Goal: Participate in discussion: Engage in conversation with other users on a specific topic

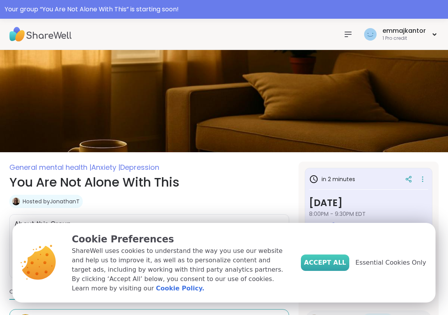
click at [330, 271] on button "Accept All" at bounding box center [325, 262] width 48 height 16
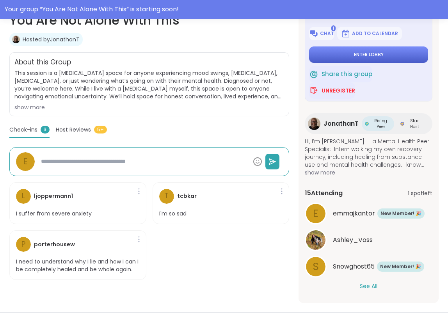
scroll to position [164, 0]
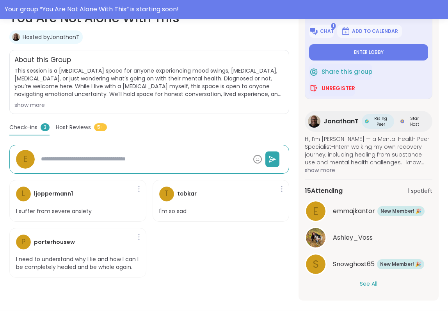
click at [372, 284] on button "See All" at bounding box center [369, 284] width 18 height 8
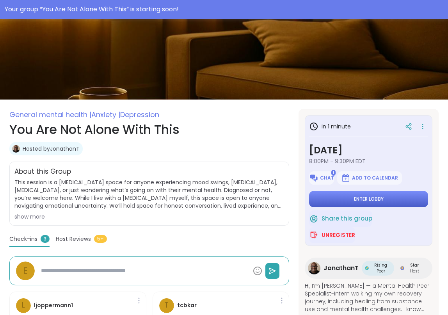
scroll to position [0, 0]
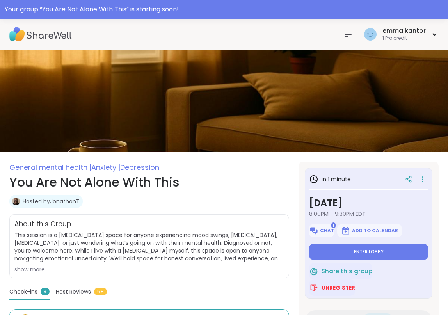
click at [345, 34] on icon at bounding box center [347, 34] width 9 height 9
click at [419, 34] on div "emmajkantor" at bounding box center [403, 31] width 43 height 9
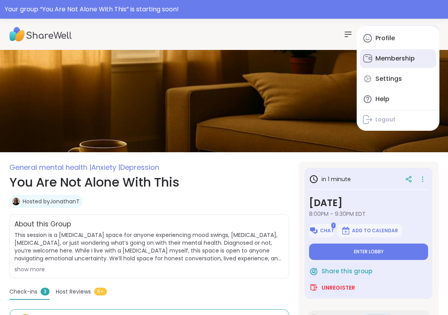
click at [405, 58] on div "Membership" at bounding box center [394, 58] width 39 height 9
type textarea "*"
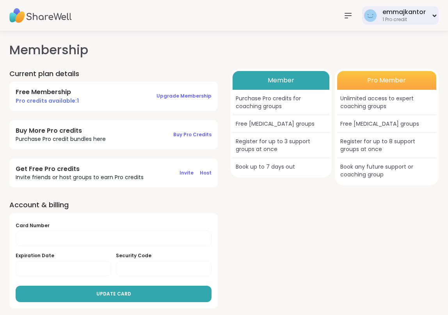
click at [427, 21] on div "emmajkantor 1 Pro credit" at bounding box center [400, 15] width 76 height 18
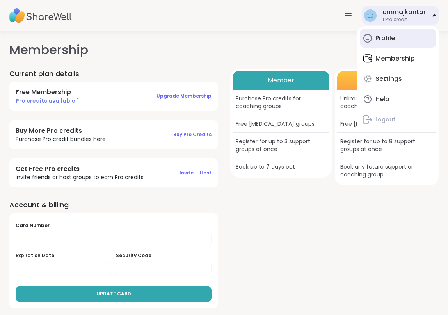
click at [416, 44] on link "Profile" at bounding box center [398, 38] width 76 height 19
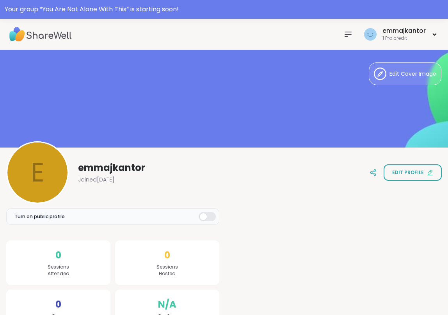
scroll to position [27, 0]
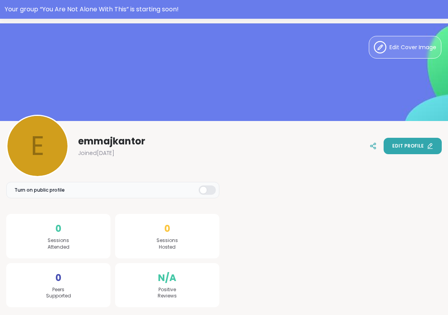
click at [408, 147] on span "Edit profile" at bounding box center [408, 145] width 32 height 7
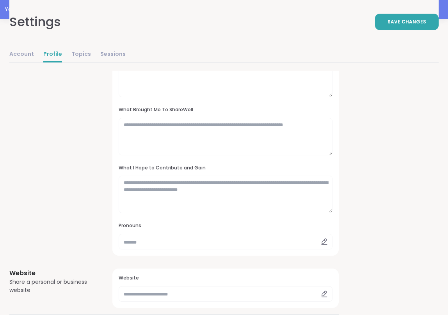
scroll to position [56, 0]
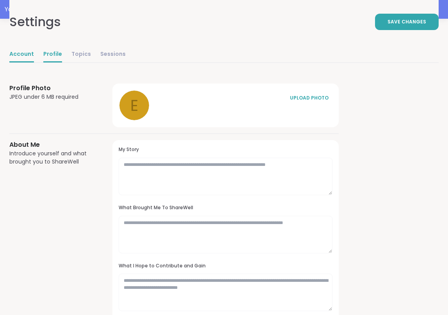
click at [30, 55] on link "Account" at bounding box center [21, 55] width 25 height 16
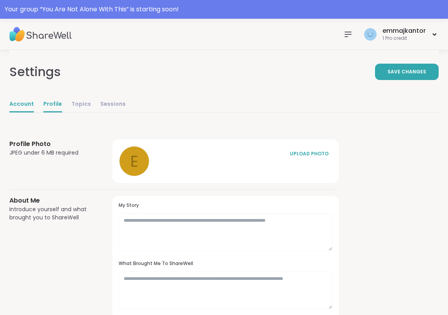
select select "**"
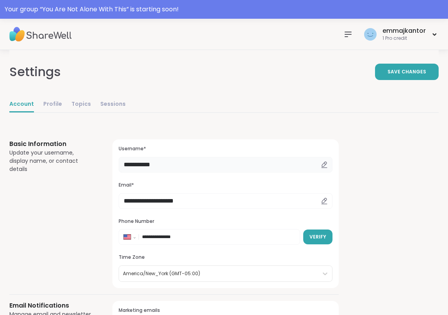
click at [158, 165] on input "**********" at bounding box center [226, 165] width 214 height 16
type input "*******"
click at [389, 77] on button "Save Changes" at bounding box center [407, 72] width 64 height 16
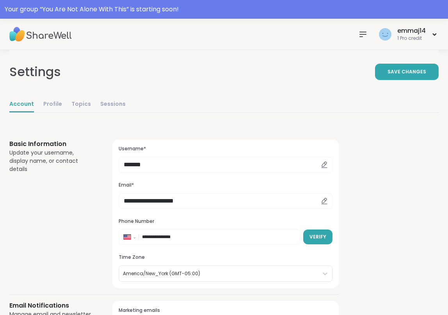
click at [34, 36] on img at bounding box center [40, 34] width 62 height 27
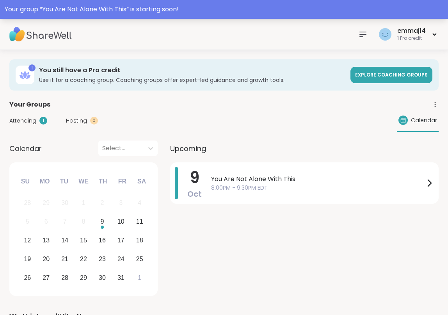
click at [155, 10] on div "Your group “ You Are Not Alone With This ” is starting soon!" at bounding box center [224, 9] width 439 height 9
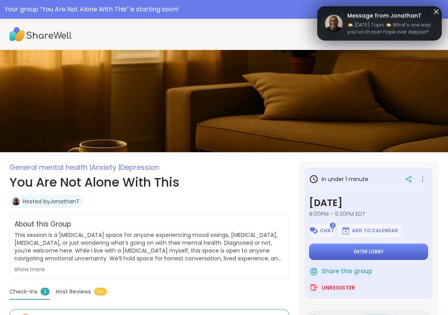
click at [354, 255] on button "Enter lobby" at bounding box center [368, 251] width 119 height 16
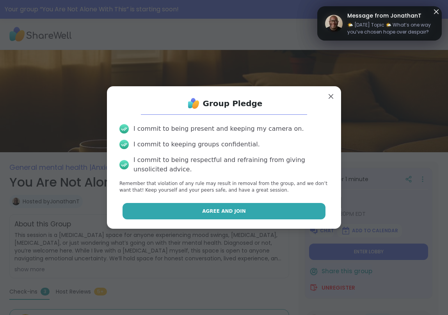
click at [292, 213] on button "Agree and Join" at bounding box center [224, 211] width 203 height 16
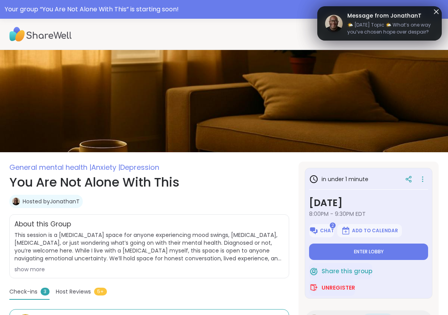
type textarea "*"
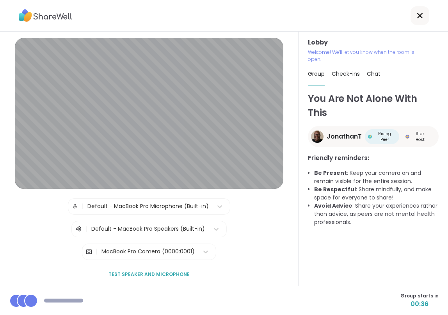
scroll to position [3, 0]
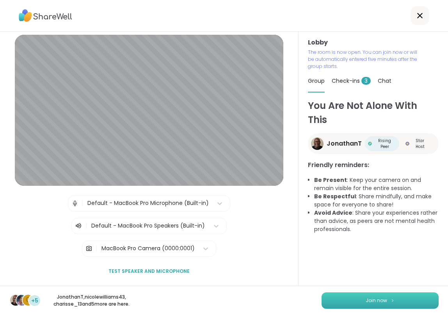
click at [375, 301] on span "Join now" at bounding box center [376, 300] width 21 height 7
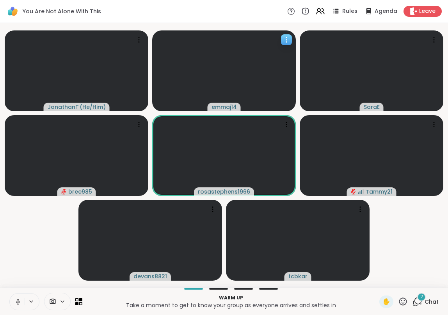
click at [287, 39] on icon at bounding box center [287, 40] width 8 height 8
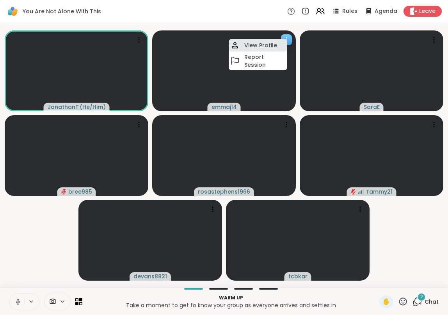
click at [285, 39] on div "View Profile" at bounding box center [258, 45] width 59 height 12
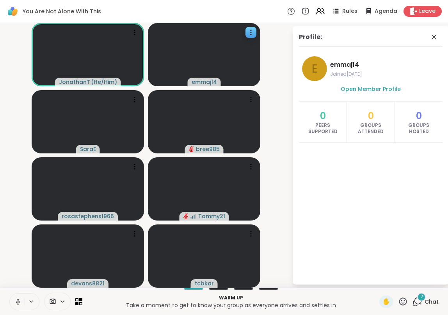
click at [20, 301] on icon at bounding box center [18, 301] width 4 height 2
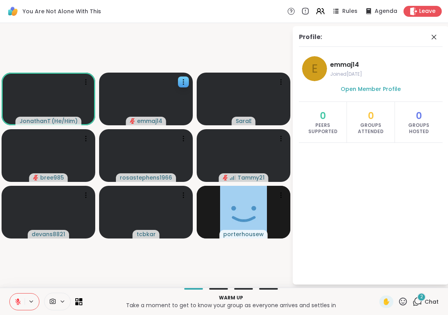
click at [63, 302] on icon at bounding box center [62, 301] width 6 height 7
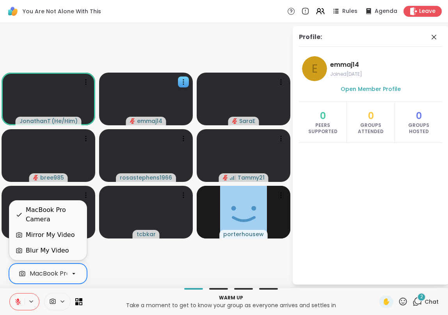
click at [73, 274] on icon at bounding box center [73, 273] width 7 height 7
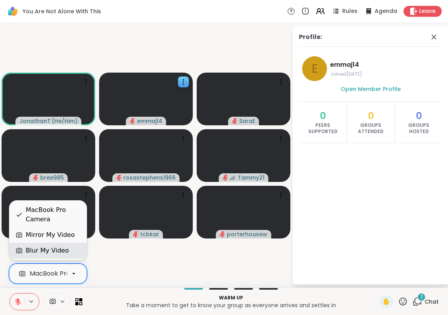
drag, startPoint x: 63, startPoint y: 244, endPoint x: 60, endPoint y: 251, distance: 7.5
click at [60, 251] on div "Blur My Video" at bounding box center [47, 250] width 43 height 9
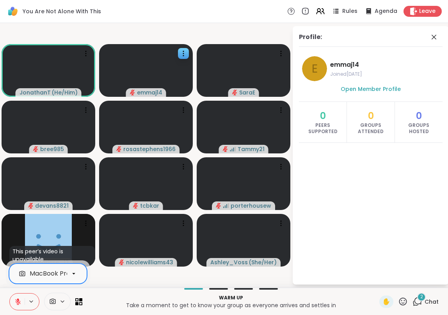
click at [420, 303] on icon at bounding box center [417, 300] width 7 height 7
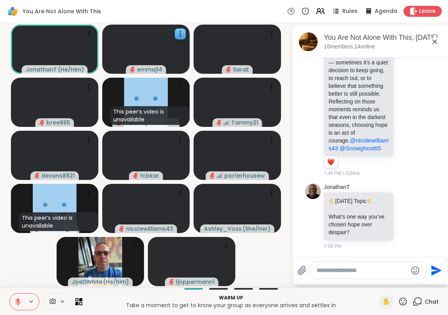
scroll to position [1609, 0]
click at [55, 299] on icon at bounding box center [52, 301] width 7 height 7
click at [72, 273] on icon at bounding box center [73, 273] width 7 height 7
click at [3, 265] on div "JonathanT ( He/Him ) emmaj14 SaraE bree985 This peer’s video is unavailable ros…" at bounding box center [224, 155] width 448 height 265
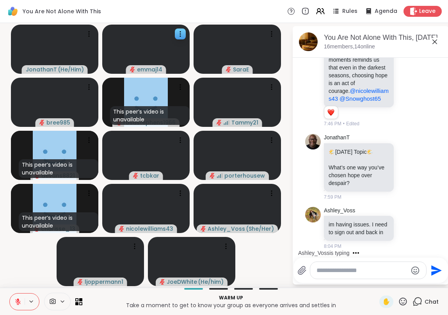
scroll to position [1640, 0]
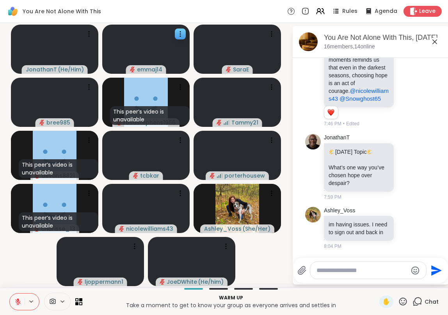
click at [222, 289] on div at bounding box center [218, 289] width 19 height 2
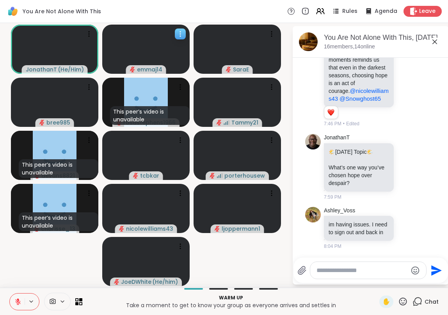
click at [183, 29] on div at bounding box center [180, 33] width 11 height 11
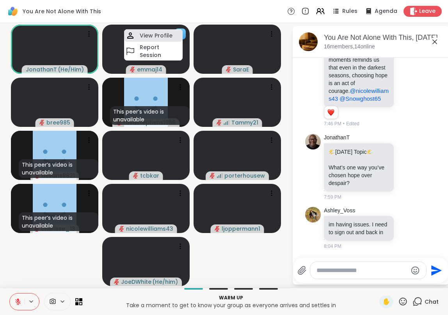
click at [175, 35] on div "View Profile" at bounding box center [153, 35] width 59 height 12
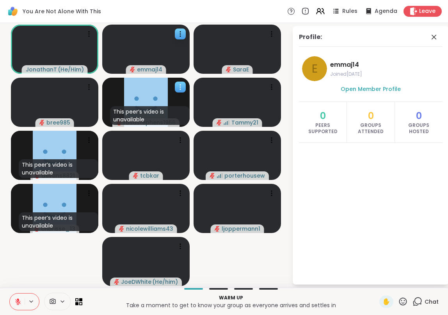
click at [183, 90] on icon at bounding box center [180, 87] width 8 height 8
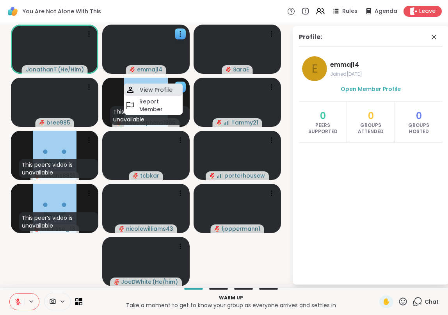
click at [174, 91] on div "View Profile" at bounding box center [153, 90] width 59 height 12
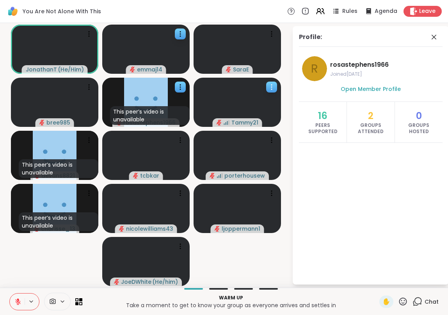
click at [272, 90] on icon at bounding box center [272, 87] width 8 height 8
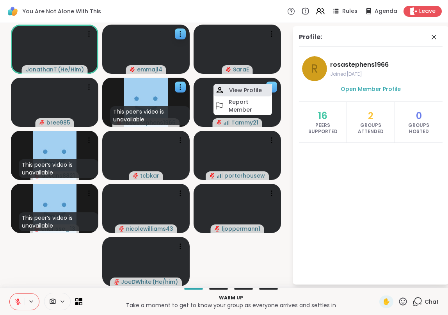
click at [261, 92] on div "View Profile" at bounding box center [242, 90] width 59 height 12
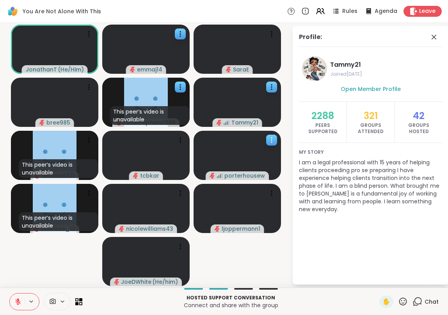
click at [268, 143] on icon at bounding box center [272, 140] width 8 height 8
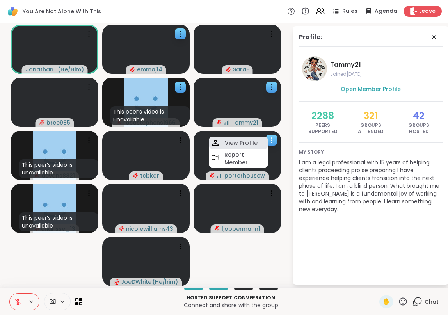
click at [258, 144] on div "View Profile" at bounding box center [238, 143] width 59 height 12
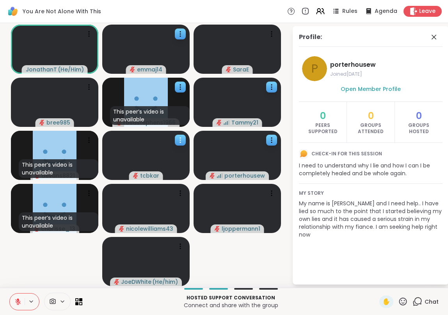
click at [181, 142] on icon at bounding box center [180, 142] width 1 height 1
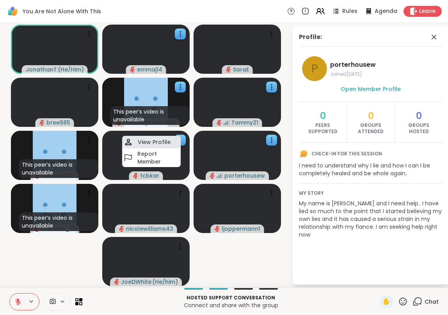
click at [172, 142] on div "View Profile" at bounding box center [151, 142] width 59 height 12
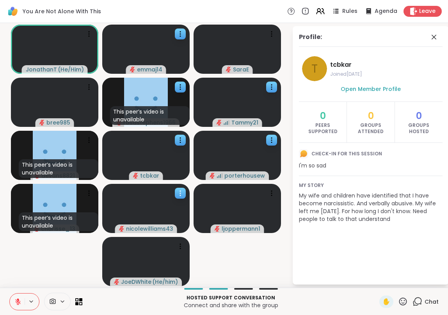
click at [178, 194] on icon at bounding box center [180, 193] width 8 height 8
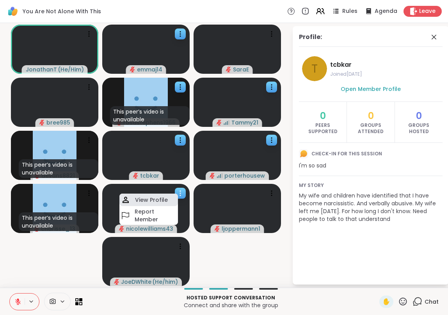
click at [169, 197] on div "View Profile" at bounding box center [148, 200] width 59 height 12
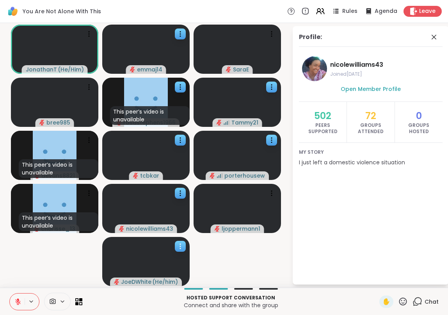
click at [181, 245] on icon at bounding box center [180, 246] width 8 height 8
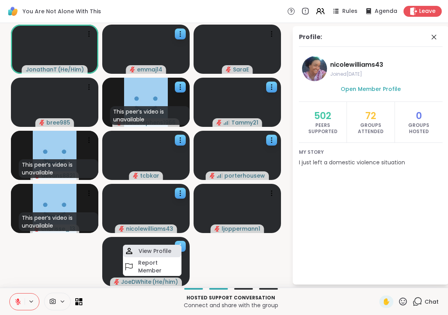
click at [168, 254] on h4 "View Profile" at bounding box center [155, 251] width 33 height 8
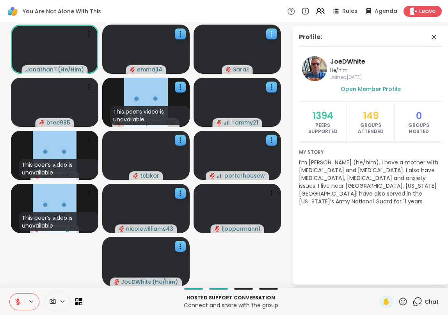
click at [272, 38] on div at bounding box center [271, 33] width 11 height 11
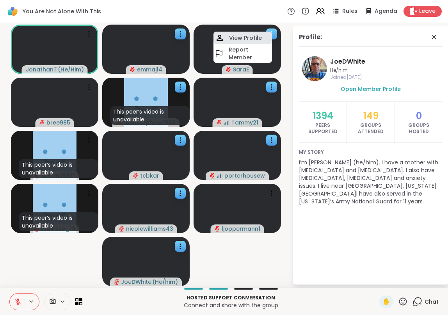
click at [265, 41] on div "View Profile" at bounding box center [242, 38] width 59 height 12
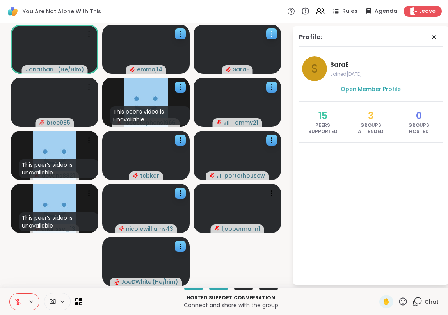
click at [268, 36] on icon at bounding box center [272, 34] width 8 height 8
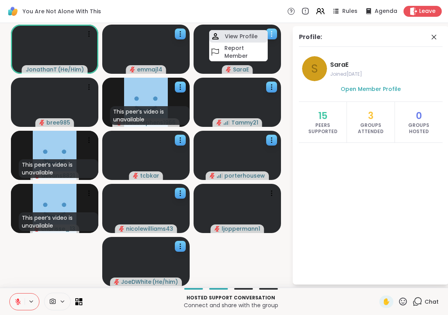
click at [257, 36] on div "View Profile" at bounding box center [238, 36] width 59 height 12
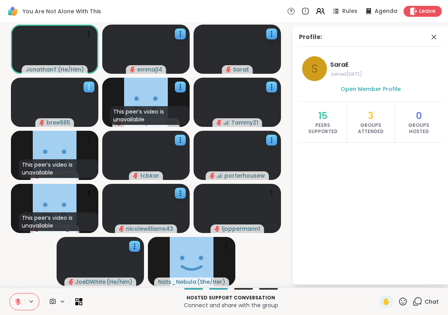
click at [85, 85] on icon at bounding box center [89, 87] width 8 height 8
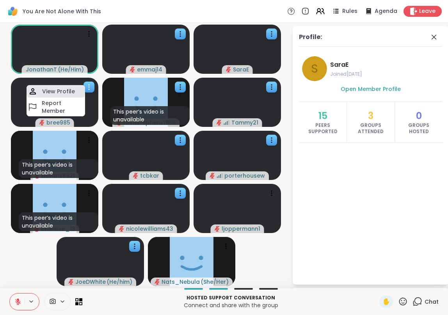
click at [75, 91] on div "View Profile" at bounding box center [56, 91] width 59 height 12
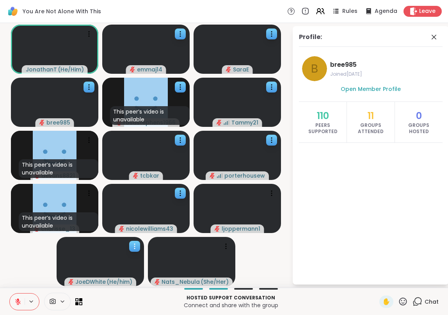
click at [134, 244] on icon at bounding box center [134, 244] width 1 height 1
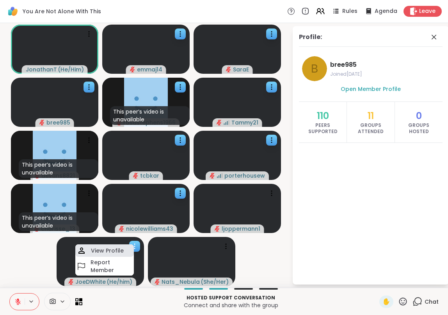
click at [126, 244] on div "View Profile" at bounding box center [104, 250] width 59 height 12
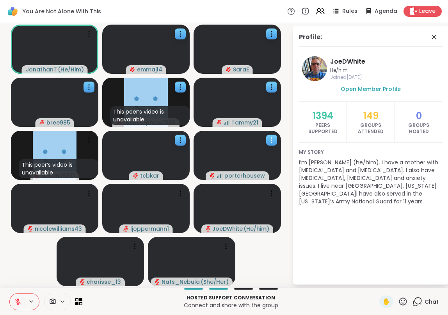
click at [272, 138] on icon at bounding box center [271, 138] width 1 height 1
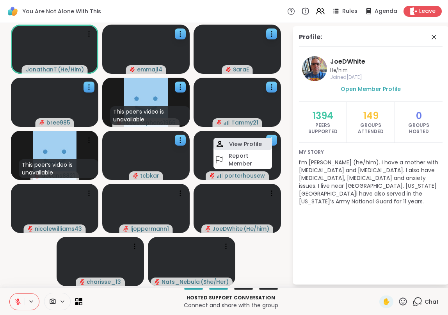
click at [266, 142] on div "View Profile" at bounding box center [242, 144] width 59 height 12
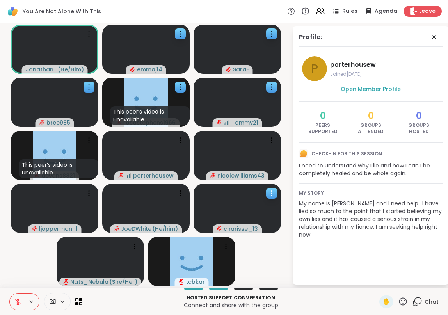
click at [270, 191] on icon at bounding box center [272, 193] width 8 height 8
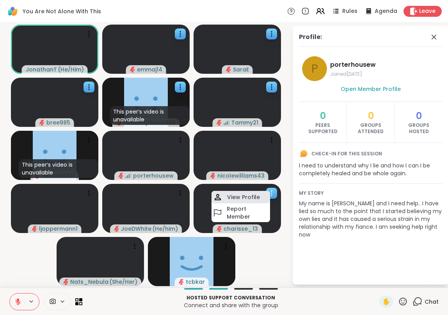
click at [257, 193] on h4 "View Profile" at bounding box center [243, 197] width 33 height 8
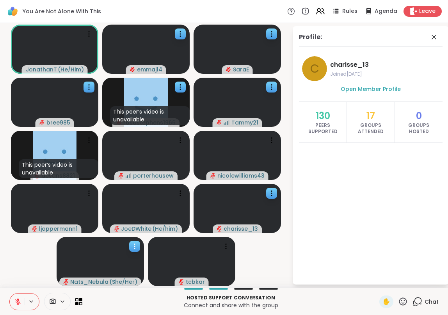
click at [132, 244] on icon at bounding box center [135, 246] width 8 height 8
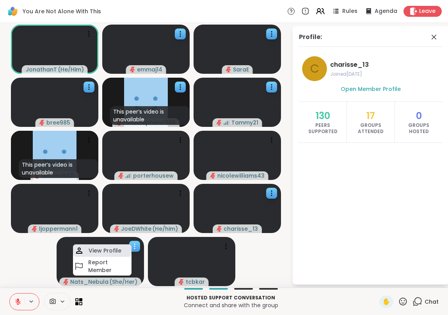
click at [121, 246] on div "View Profile" at bounding box center [102, 250] width 59 height 12
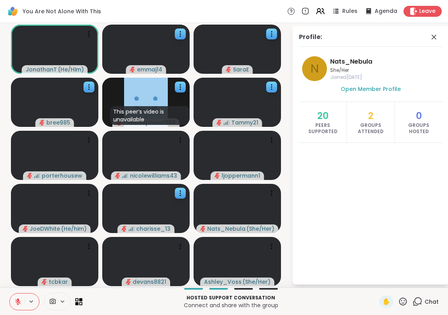
click at [182, 192] on icon at bounding box center [180, 193] width 8 height 8
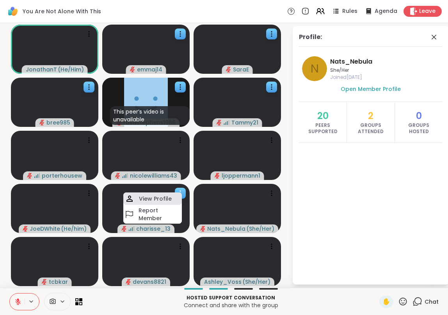
click at [174, 196] on div "View Profile" at bounding box center [152, 198] width 59 height 12
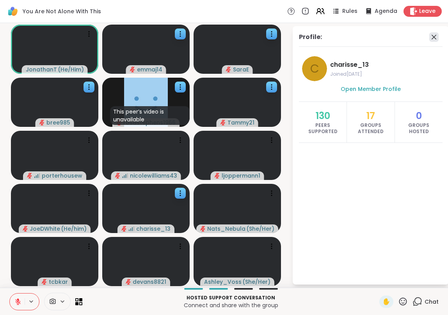
click at [432, 39] on icon at bounding box center [433, 36] width 9 height 9
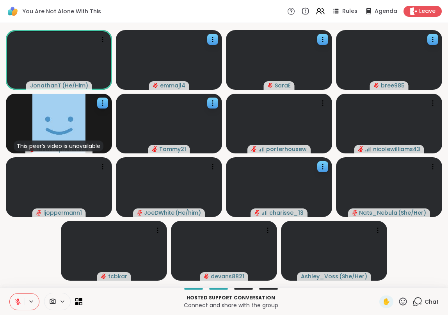
click at [245, 290] on div "Hosted support conversation Connect and share with the group ✋ Chat" at bounding box center [224, 301] width 448 height 27
click at [225, 287] on div "JonathanT ( He/Him ) emmaj14 SaraE bree985 This peer’s video is unavailable ros…" at bounding box center [224, 155] width 448 height 265
click at [421, 300] on icon at bounding box center [417, 300] width 7 height 7
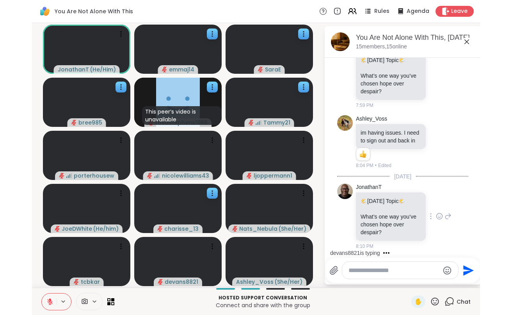
scroll to position [2, 0]
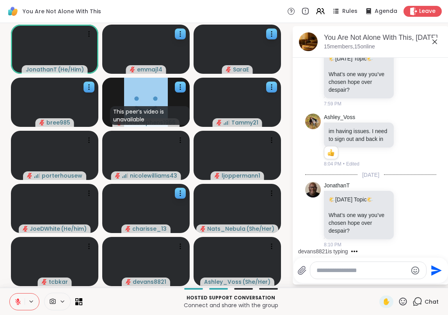
click at [348, 270] on textarea "Type your message" at bounding box center [361, 271] width 91 height 8
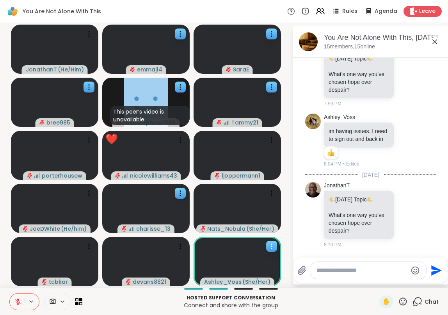
click at [275, 244] on icon at bounding box center [272, 246] width 8 height 8
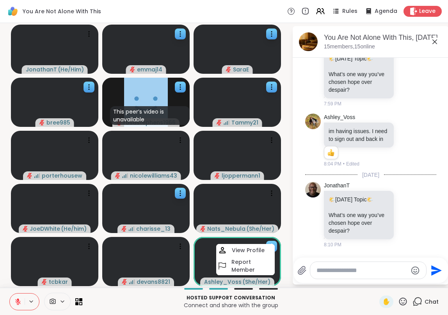
click at [275, 244] on icon at bounding box center [272, 246] width 8 height 8
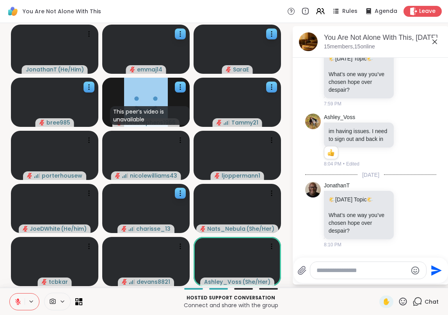
click at [402, 300] on icon at bounding box center [403, 301] width 8 height 8
click at [361, 296] on p "Hosted support conversation" at bounding box center [231, 297] width 288 height 7
click at [403, 303] on icon at bounding box center [403, 301] width 8 height 8
click at [357, 299] on p "Hosted support conversation" at bounding box center [231, 297] width 288 height 7
click at [435, 42] on icon at bounding box center [434, 41] width 5 height 5
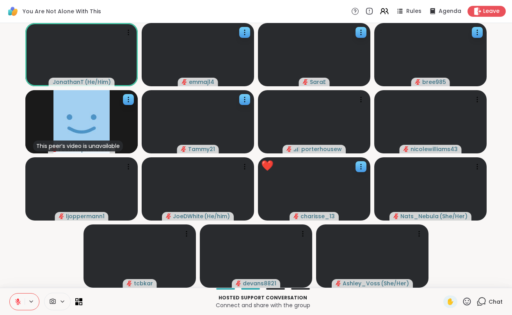
click at [448, 300] on icon at bounding box center [467, 301] width 8 height 8
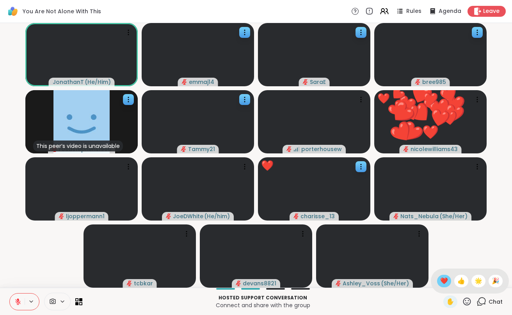
click at [448, 282] on div "❤️" at bounding box center [444, 281] width 14 height 12
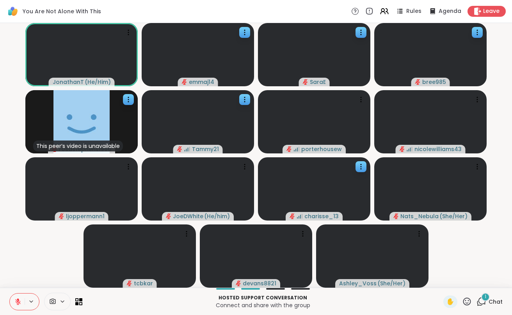
click at [448, 297] on span "1" at bounding box center [486, 296] width 2 height 7
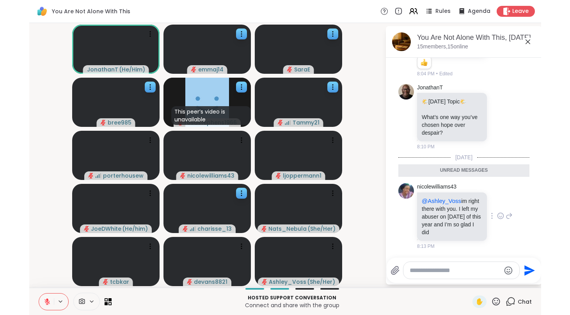
scroll to position [1815, 0]
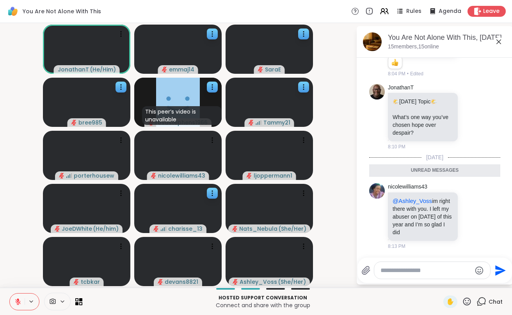
click at [448, 41] on icon at bounding box center [498, 41] width 9 height 9
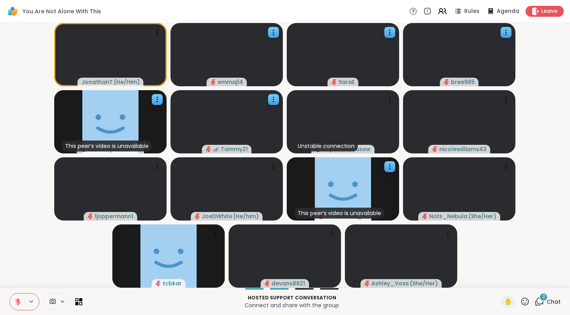
click at [448, 295] on div "2" at bounding box center [543, 297] width 9 height 9
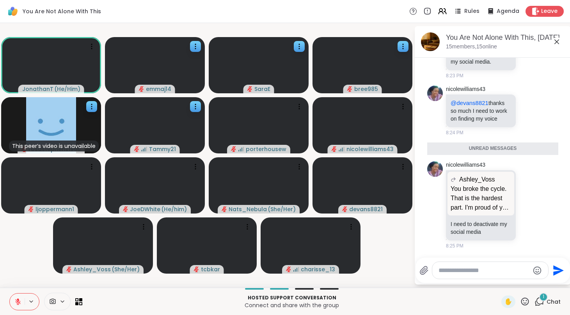
scroll to position [2607, 0]
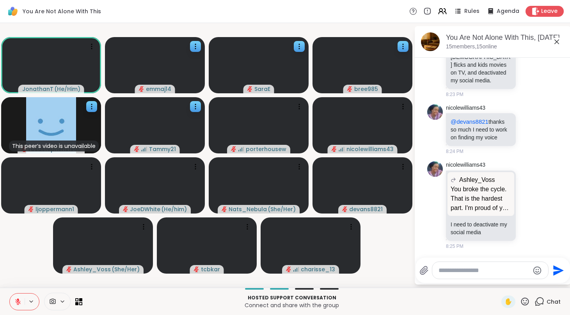
click at [448, 268] on textarea "Type your message" at bounding box center [484, 271] width 91 height 8
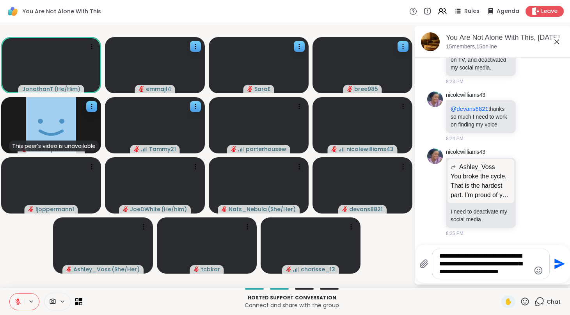
click at [448, 257] on textarea "**********" at bounding box center [484, 263] width 91 height 23
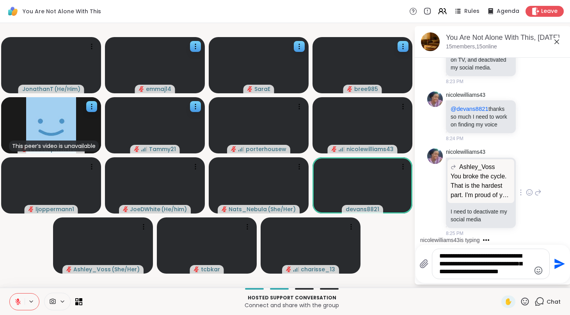
scroll to position [2620, 0]
click at [448, 274] on textarea "**********" at bounding box center [484, 263] width 91 height 23
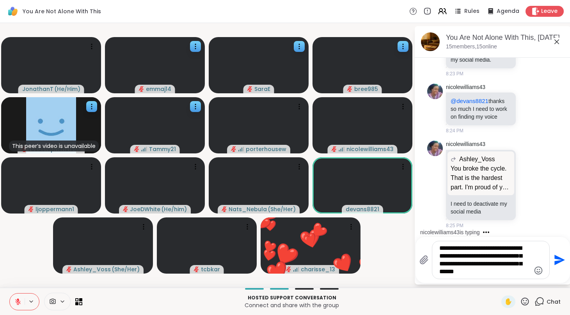
scroll to position [2722, 0]
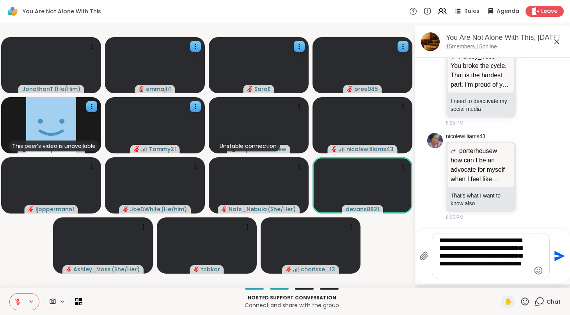
drag, startPoint x: 461, startPoint y: 241, endPoint x: 528, endPoint y: 244, distance: 67.2
click at [448, 244] on textarea "**********" at bounding box center [484, 255] width 91 height 39
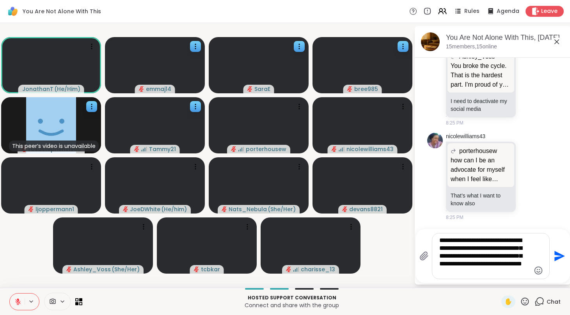
drag, startPoint x: 459, startPoint y: 241, endPoint x: 523, endPoint y: 243, distance: 64.0
click at [448, 243] on textarea "**********" at bounding box center [484, 255] width 91 height 39
type textarea "**********"
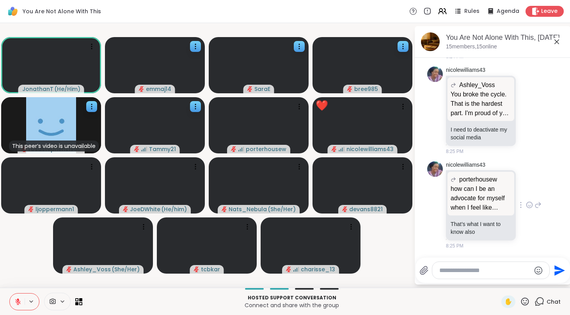
scroll to position [2701, 0]
click at [448, 192] on p "how can I be an advocate for myself when I feel like everything I try to do fai…" at bounding box center [481, 198] width 60 height 28
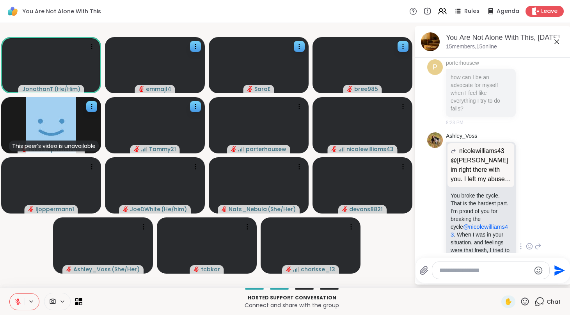
click at [448, 193] on div "Ashley_Voss nicolewilliams43 @[PERSON_NAME] im right there with you. I left my …" at bounding box center [492, 246] width 131 height 235
click at [448, 272] on textarea "Type your message" at bounding box center [484, 271] width 91 height 8
click at [448, 126] on div "porterhousew how can I be an advocate for myself when I feel like everything I …" at bounding box center [494, 92] width 96 height 67
click at [448, 210] on div "Ashley_Voss nicolewilliams43 @[PERSON_NAME] im right there with you. I left my …" at bounding box center [494, 246] width 96 height 229
click at [448, 112] on p "how can I be an advocate for myself when I feel like everything I try to do fai…" at bounding box center [481, 92] width 60 height 39
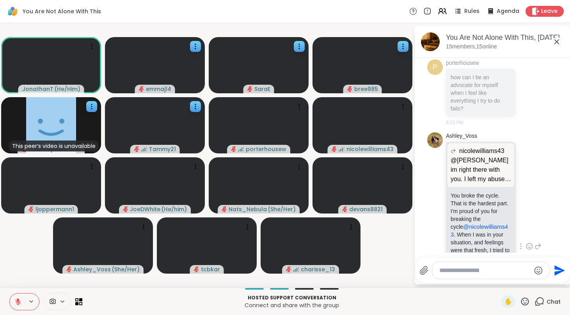
click at [448, 192] on div "Ashley_Voss nicolewilliams43 @[PERSON_NAME] im right there with you. I left my …" at bounding box center [492, 246] width 131 height 235
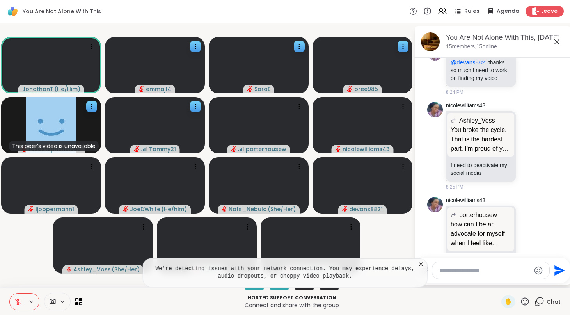
scroll to position [2701, 0]
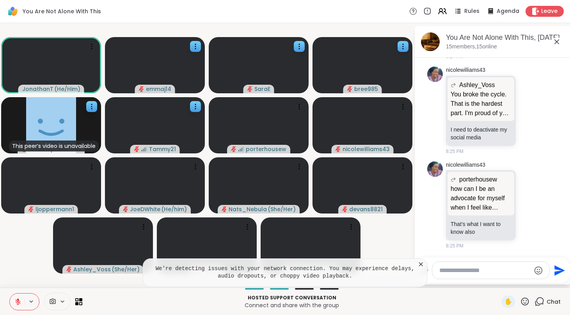
click at [420, 263] on icon at bounding box center [421, 264] width 4 height 4
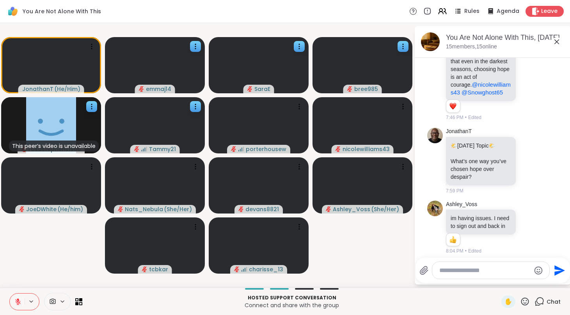
scroll to position [1597, 0]
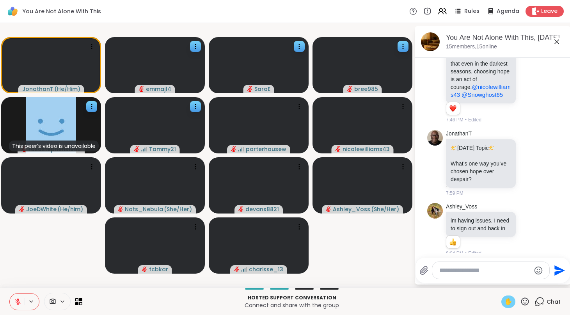
click at [448, 300] on span "✋" at bounding box center [509, 301] width 8 height 9
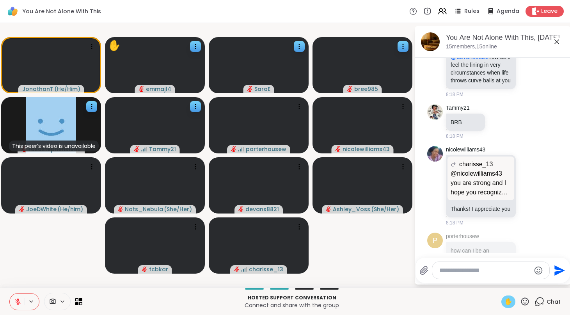
scroll to position [2141, 0]
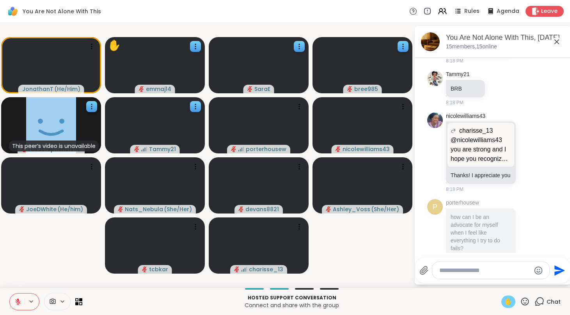
click at [448, 305] on span "✋" at bounding box center [509, 301] width 8 height 9
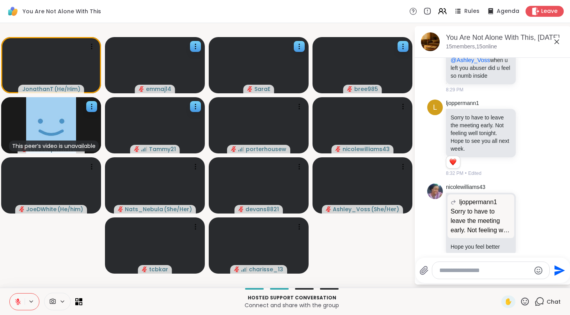
scroll to position [2833, 0]
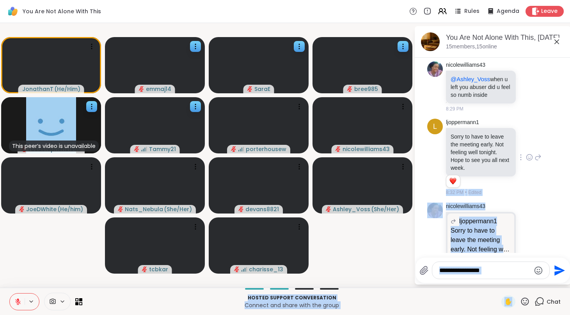
drag, startPoint x: 513, startPoint y: 302, endPoint x: 520, endPoint y: 251, distance: 51.2
click at [448, 251] on div "You Are Not Alone With This Rules Agenda Leave JonathanT ( He/Him ) emmaj14 Sar…" at bounding box center [285, 157] width 570 height 315
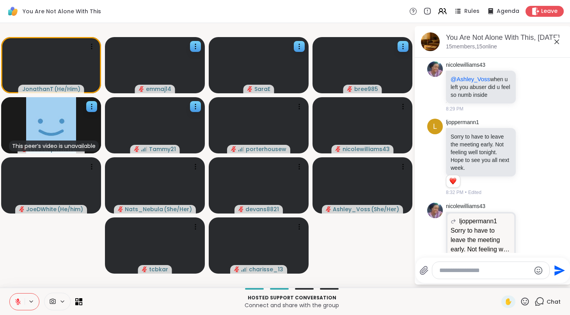
click at [448, 270] on textarea "Type your message" at bounding box center [484, 271] width 91 height 8
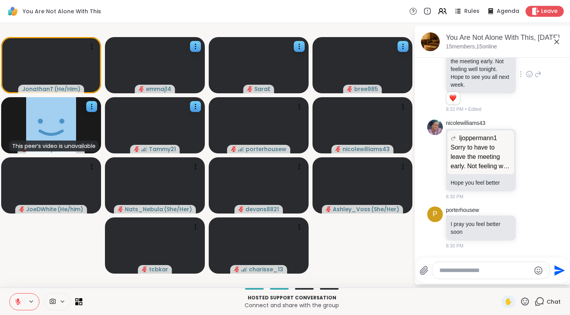
scroll to position [2979, 0]
click at [448, 302] on div "✋" at bounding box center [508, 301] width 14 height 12
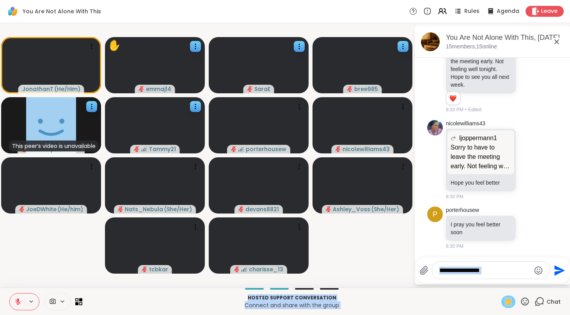
drag, startPoint x: 513, startPoint y: 302, endPoint x: 500, endPoint y: 272, distance: 33.4
click at [448, 272] on div "You Are Not Alone With This Rules Agenda Leave JonathanT ( He/Him ) ✋ emmaj14 S…" at bounding box center [285, 157] width 570 height 315
click at [448, 272] on textarea "Type your message" at bounding box center [484, 271] width 91 height 8
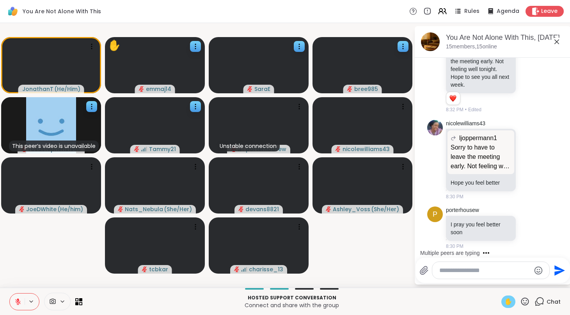
click at [448, 300] on span "✋" at bounding box center [509, 301] width 8 height 9
click at [22, 303] on button at bounding box center [17, 301] width 15 height 16
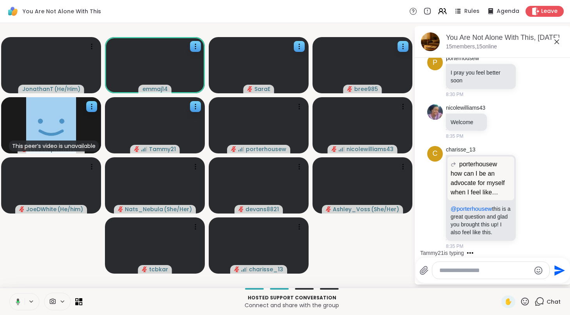
scroll to position [3142, 0]
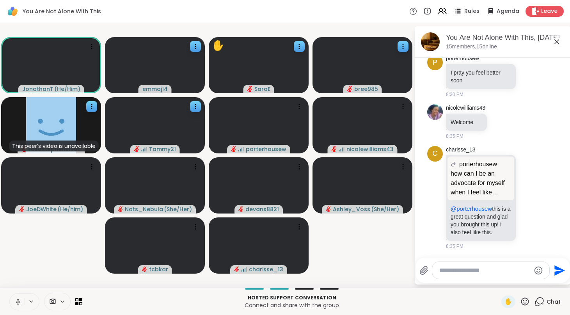
click at [14, 302] on icon at bounding box center [17, 301] width 7 height 7
click at [448, 302] on icon at bounding box center [525, 302] width 10 height 10
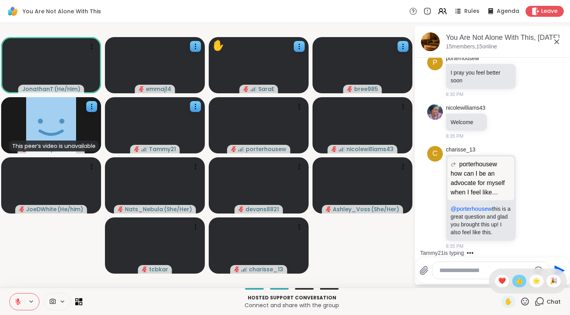
click at [448, 284] on span "👍" at bounding box center [519, 280] width 8 height 9
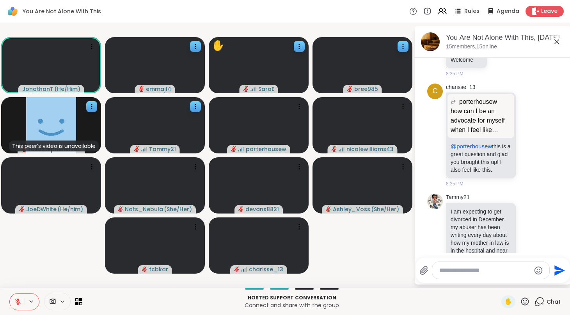
scroll to position [3285, 0]
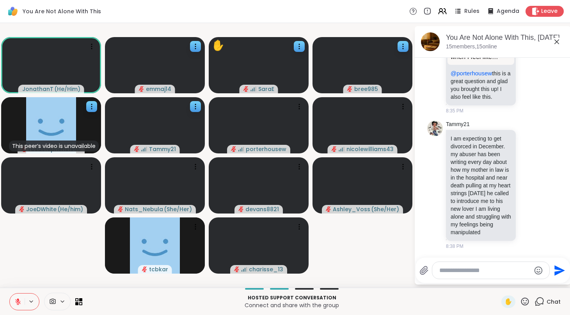
click at [24, 296] on button at bounding box center [17, 301] width 15 height 16
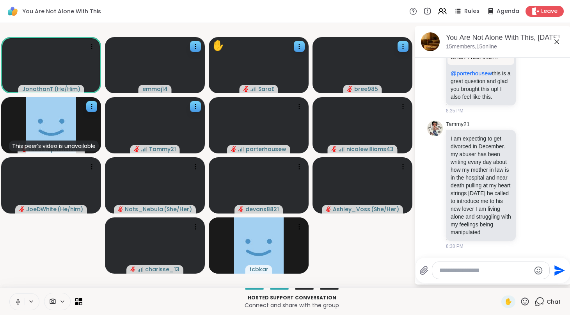
click at [23, 296] on button at bounding box center [17, 301] width 15 height 16
click at [448, 274] on textarea "Type your message" at bounding box center [484, 271] width 91 height 8
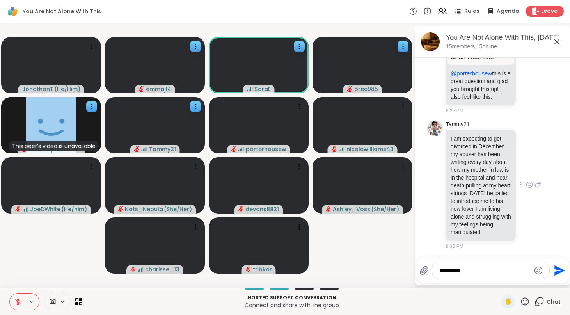
type textarea "*********"
drag, startPoint x: 467, startPoint y: 134, endPoint x: 507, endPoint y: 158, distance: 46.2
click at [448, 158] on p "I am expecting to get divorced in December. my abuser has been writing every da…" at bounding box center [481, 185] width 60 height 101
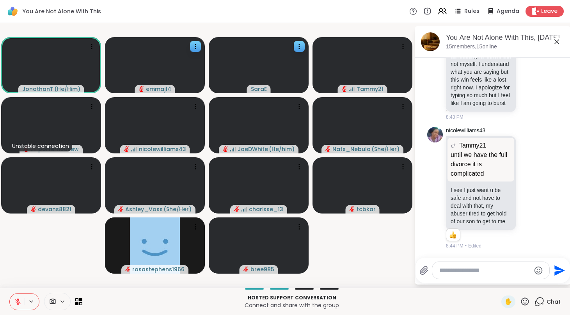
scroll to position [4111, 0]
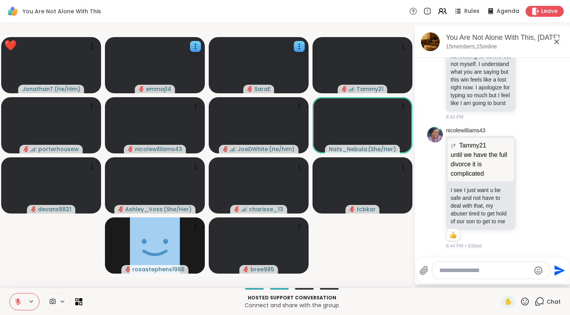
click at [448, 39] on icon at bounding box center [556, 41] width 9 height 9
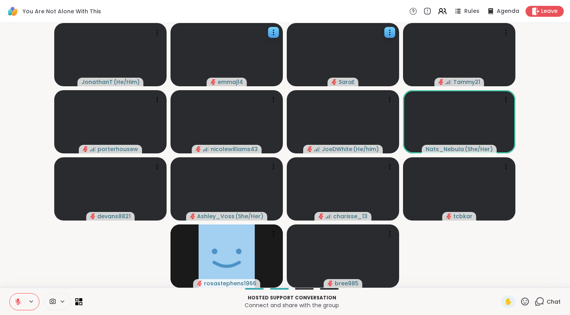
click at [311, 288] on div at bounding box center [304, 289] width 19 height 2
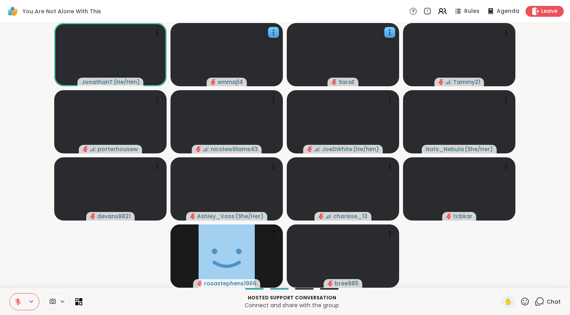
click at [448, 300] on icon at bounding box center [540, 302] width 10 height 10
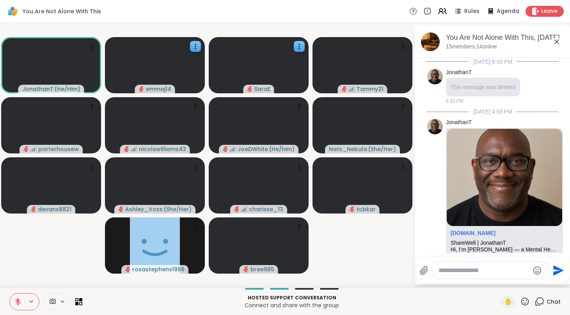
scroll to position [4058, 0]
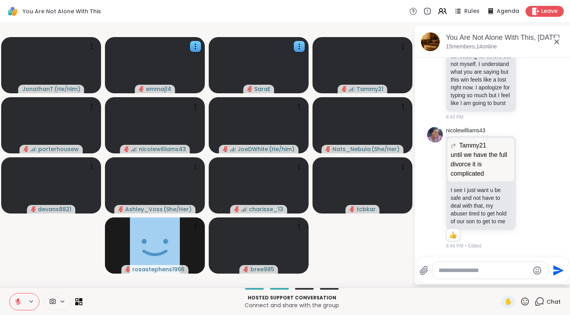
click at [448, 269] on textarea "Type your message" at bounding box center [484, 271] width 91 height 8
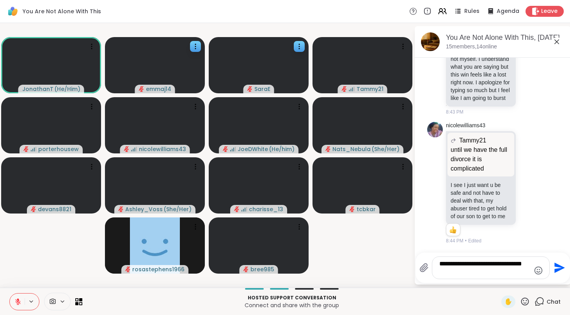
click at [448, 262] on textarea "**********" at bounding box center [484, 268] width 91 height 16
drag, startPoint x: 458, startPoint y: 262, endPoint x: 470, endPoint y: 275, distance: 17.7
click at [448, 275] on textarea "**********" at bounding box center [484, 268] width 91 height 16
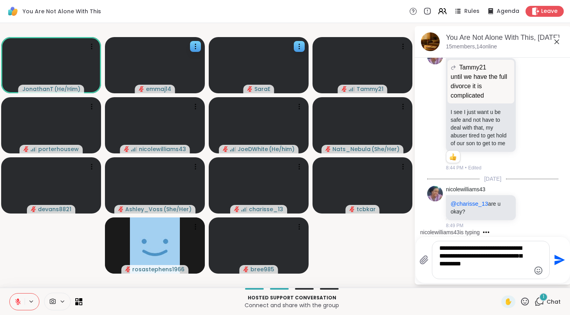
scroll to position [4135, 0]
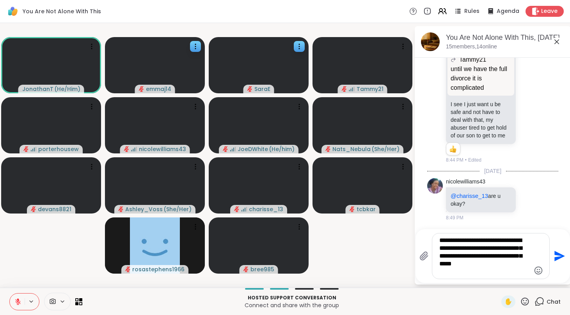
click at [448, 264] on textarea "**********" at bounding box center [484, 255] width 91 height 39
click at [448, 273] on textarea "**********" at bounding box center [484, 255] width 91 height 39
click at [448, 251] on textarea "**********" at bounding box center [484, 255] width 91 height 39
click at [448, 274] on textarea "**********" at bounding box center [484, 255] width 91 height 39
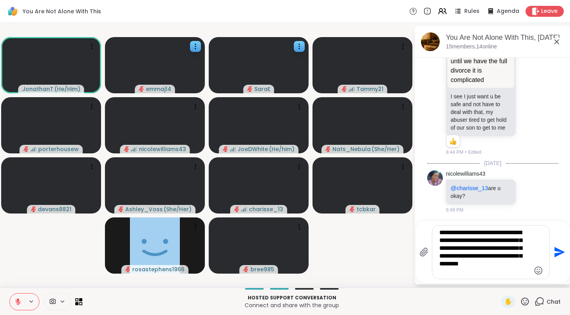
click at [448, 247] on textarea "**********" at bounding box center [484, 252] width 91 height 47
click at [448, 272] on textarea "**********" at bounding box center [484, 252] width 91 height 47
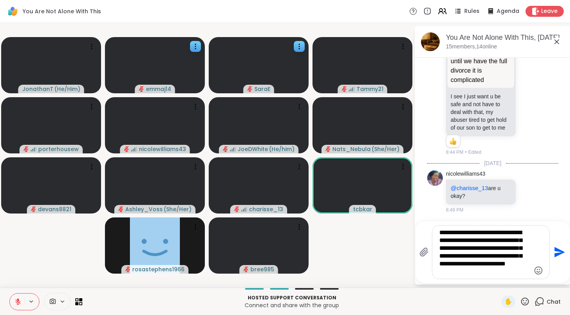
type textarea "**********"
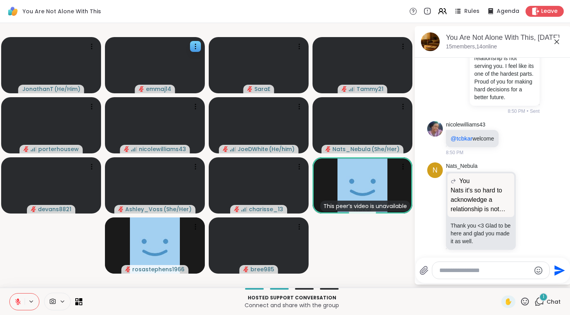
scroll to position [4355, 0]
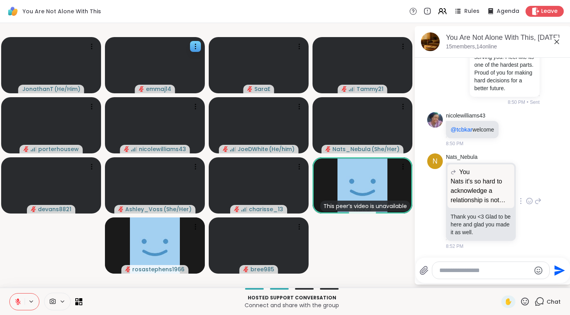
click at [448, 230] on p "Thank you <3 Glad to be here and glad you made it as well." at bounding box center [481, 224] width 60 height 23
click at [448, 202] on icon at bounding box center [529, 202] width 2 height 1
click at [448, 195] on button "Select Reaction: Heart" at bounding box center [468, 189] width 16 height 16
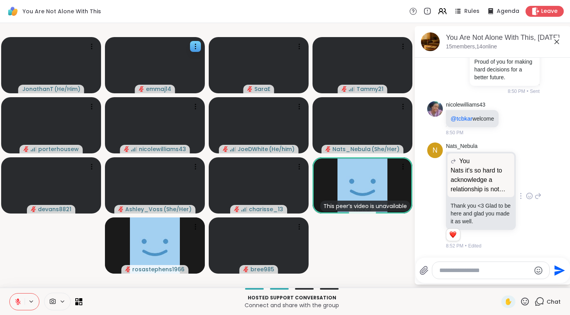
scroll to position [4366, 0]
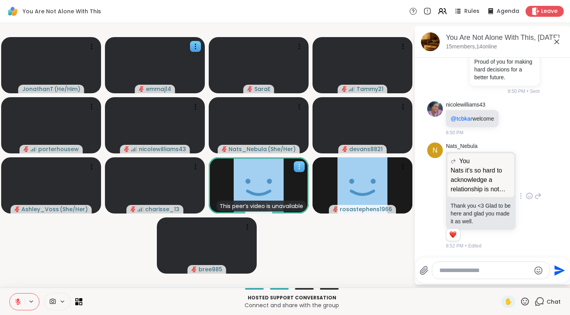
click at [301, 165] on icon at bounding box center [299, 167] width 8 height 8
click at [293, 171] on div "View Profile" at bounding box center [271, 171] width 59 height 12
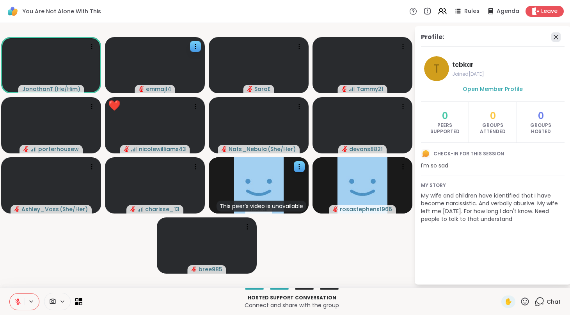
click at [448, 39] on icon at bounding box center [555, 36] width 9 height 9
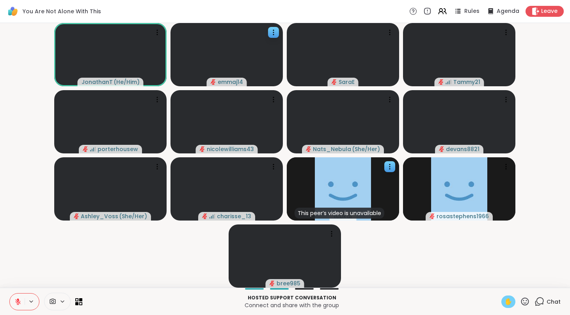
click at [448, 297] on span "✋" at bounding box center [509, 301] width 8 height 9
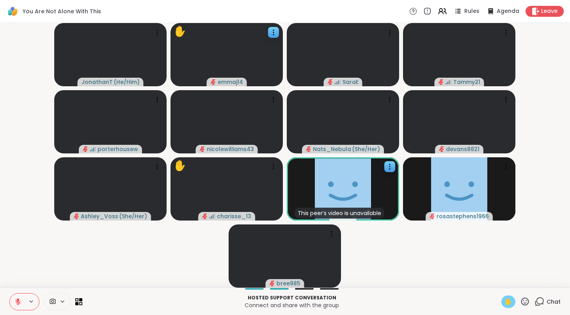
click at [448, 299] on div "Chat" at bounding box center [548, 301] width 26 height 12
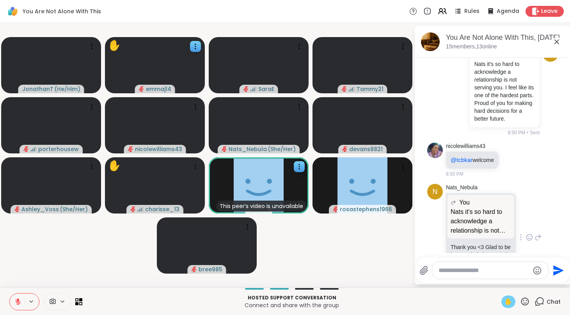
scroll to position [4358, 0]
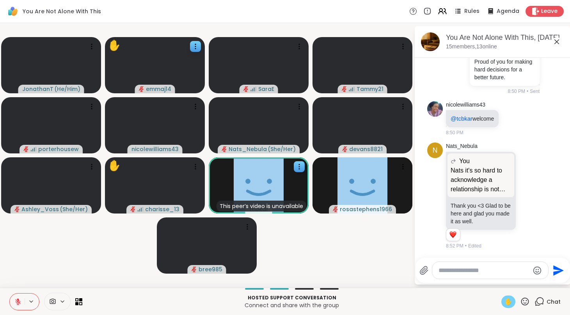
click at [448, 303] on span "✋" at bounding box center [509, 301] width 8 height 9
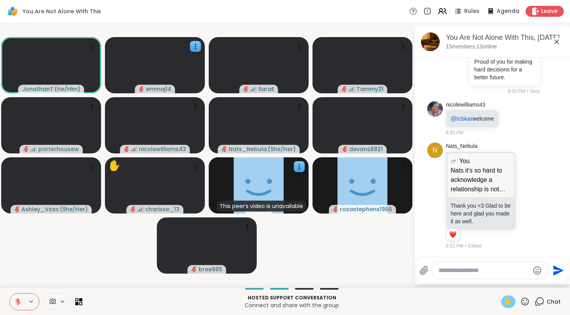
click at [448, 300] on span "✋" at bounding box center [509, 301] width 8 height 9
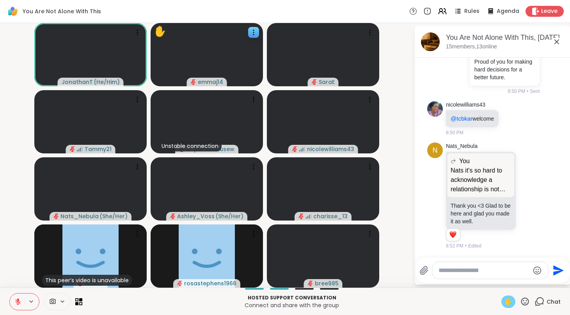
click at [448, 304] on span "✋" at bounding box center [509, 301] width 8 height 9
click at [18, 303] on icon at bounding box center [17, 301] width 5 height 5
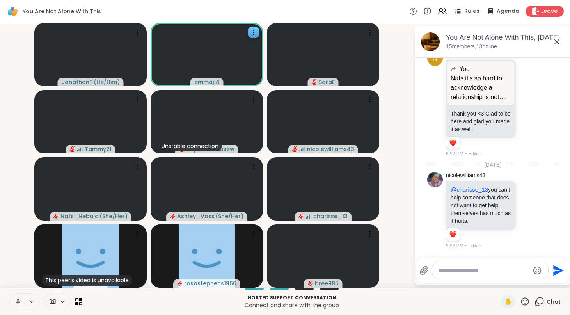
scroll to position [4473, 0]
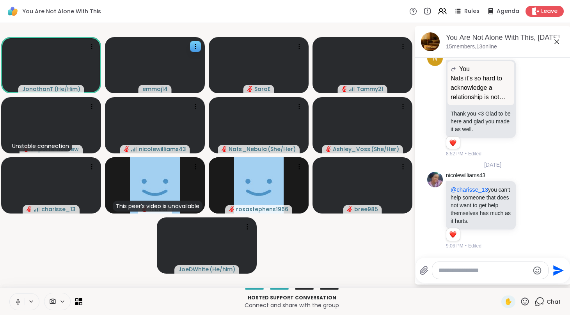
click at [16, 301] on icon at bounding box center [17, 301] width 7 height 7
click at [194, 168] on icon at bounding box center [196, 167] width 8 height 8
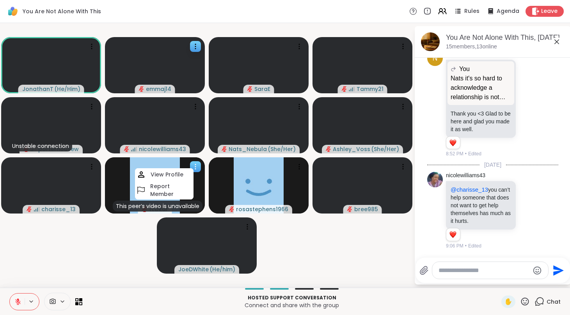
click at [194, 168] on icon at bounding box center [196, 167] width 8 height 8
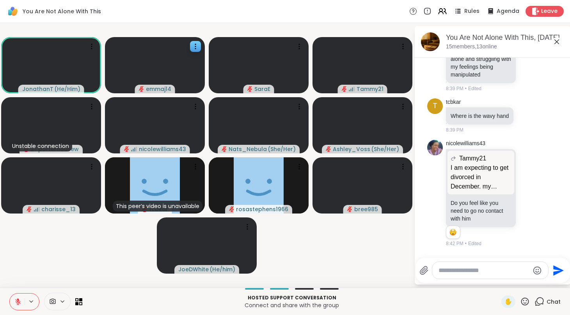
scroll to position [3262, 0]
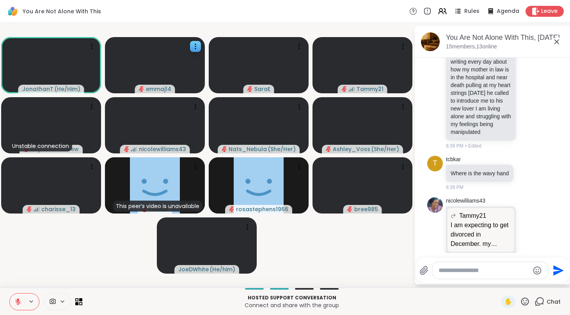
click at [448, 41] on icon at bounding box center [556, 41] width 9 height 9
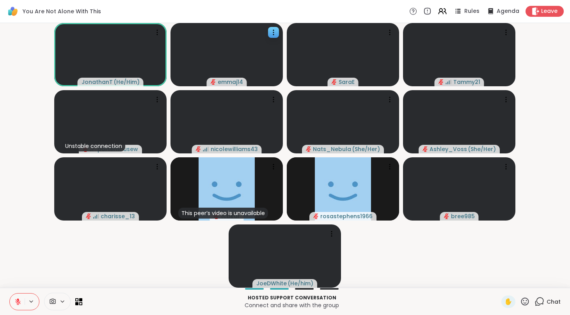
click at [448, 304] on icon at bounding box center [540, 302] width 10 height 10
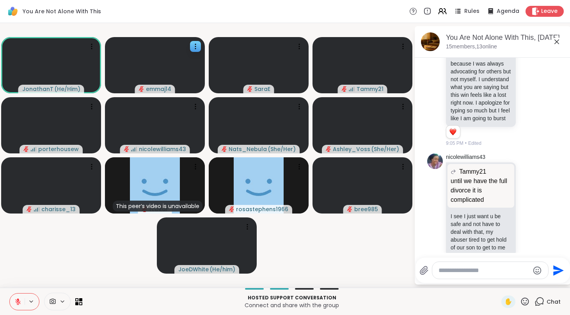
scroll to position [3958, 0]
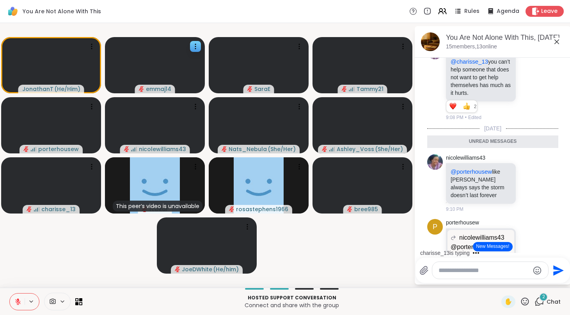
click at [448, 249] on button "New Messages!" at bounding box center [492, 246] width 39 height 9
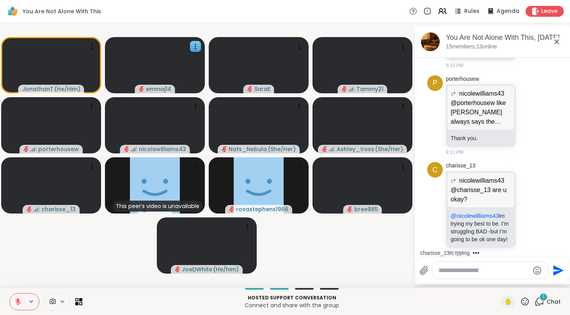
scroll to position [4744, 0]
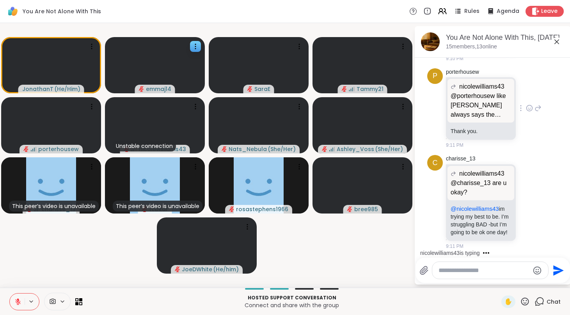
click at [448, 105] on p "@porterhousew like [PERSON_NAME] always says the storm doesn’t last forever" at bounding box center [481, 105] width 60 height 28
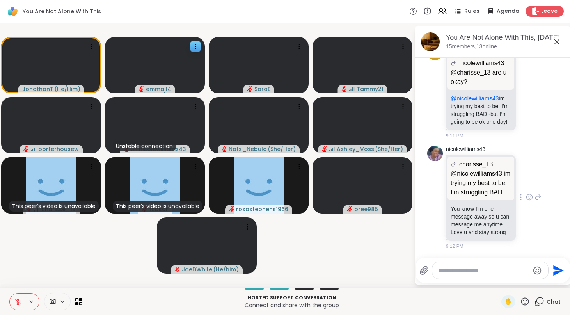
click at [448, 188] on p "@nicolewilliams43 im trying my best to be. I’m struggling BAD -but I’m going to…" at bounding box center [481, 183] width 60 height 28
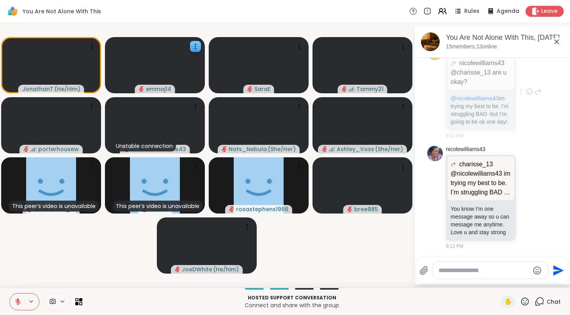
click at [448, 139] on div "charisse_13 nicolewilliams43 @charisse_13 are u okay? @charisse_13 are u okay? …" at bounding box center [494, 91] width 96 height 95
click at [448, 130] on div "@charisse_13 are u okay? @nicolewilliams43 im trying my best to be. I’m struggl…" at bounding box center [481, 110] width 70 height 41
click at [448, 139] on div "9:11 PM" at bounding box center [481, 135] width 71 height 7
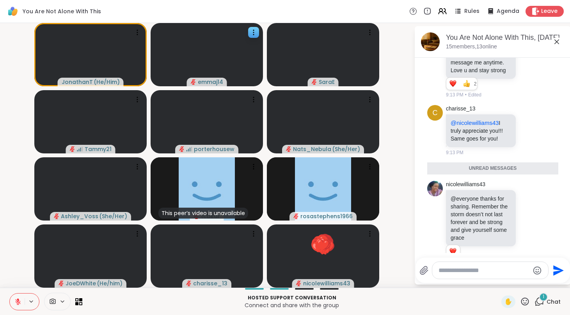
scroll to position [5015, 0]
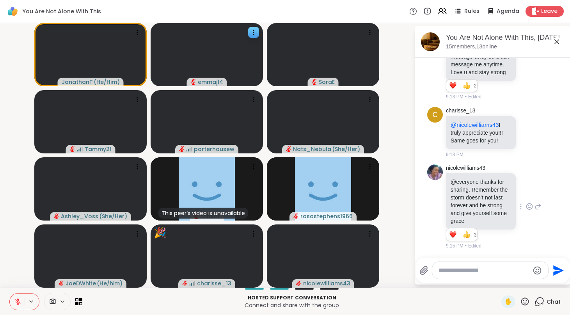
click at [448, 204] on icon at bounding box center [529, 207] width 7 height 8
click at [448, 195] on div "Select Reaction: Heart" at bounding box center [467, 193] width 7 height 7
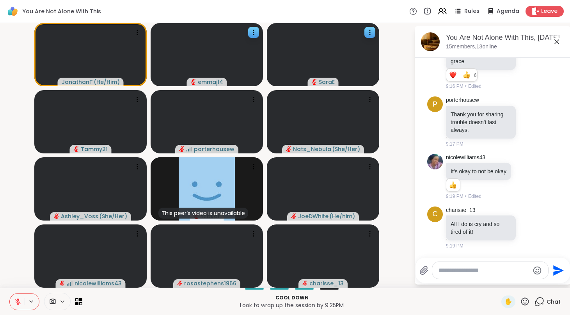
scroll to position [5185, 0]
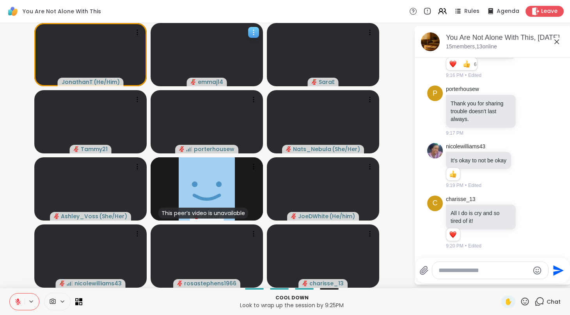
click at [252, 37] on div at bounding box center [253, 32] width 11 height 11
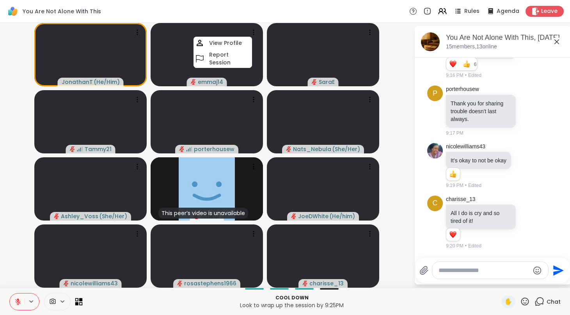
click at [80, 302] on icon at bounding box center [81, 304] width 4 height 4
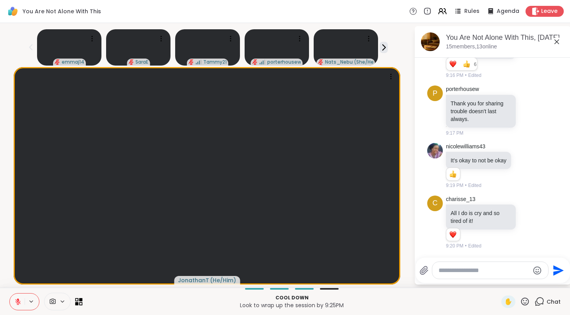
click at [80, 302] on icon at bounding box center [81, 304] width 4 height 4
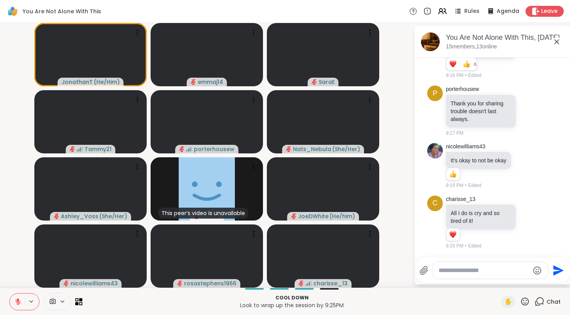
click at [58, 302] on span at bounding box center [51, 301] width 15 height 7
click at [53, 302] on icon at bounding box center [53, 301] width 6 height 5
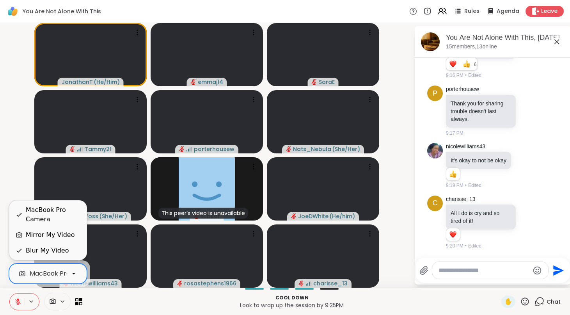
click at [72, 275] on icon at bounding box center [73, 273] width 7 height 7
click at [60, 223] on div "MacBook Pro Camera" at bounding box center [53, 214] width 55 height 19
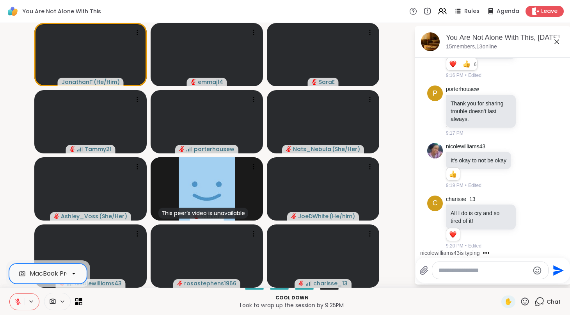
click at [77, 274] on div at bounding box center [73, 273] width 13 height 13
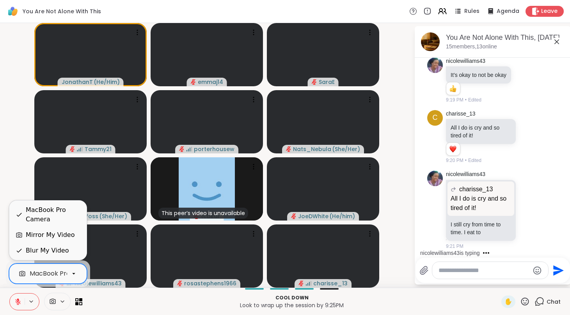
scroll to position [5271, 0]
click at [18, 195] on video-player-container "JonathanT ( He/Him ) emmaj14 SaraE Tammy21 porterhousew Nats_Nebula ( She/Her )…" at bounding box center [207, 155] width 405 height 258
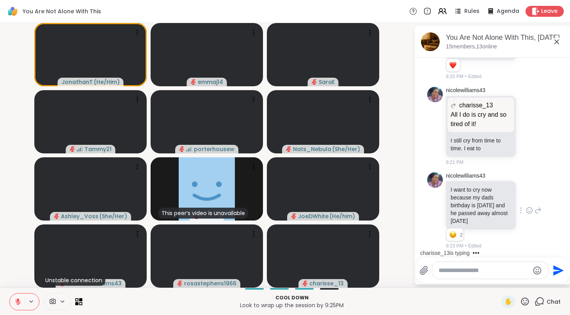
scroll to position [5355, 0]
click at [448, 268] on textarea "Type your message" at bounding box center [484, 271] width 91 height 8
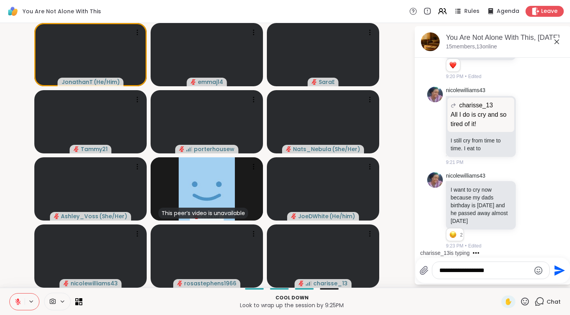
type textarea "**********"
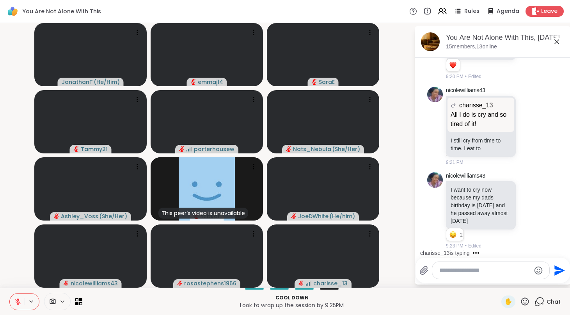
scroll to position [5427, 0]
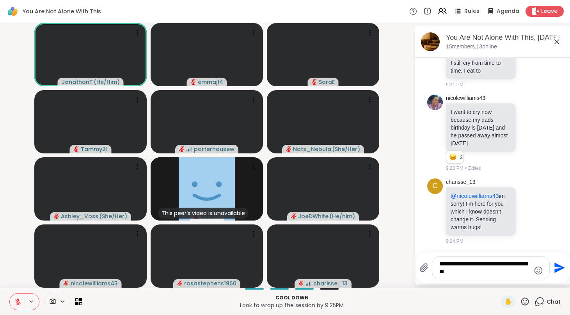
drag, startPoint x: 499, startPoint y: 265, endPoint x: 504, endPoint y: 273, distance: 9.4
click at [448, 273] on textarea "**********" at bounding box center [484, 268] width 91 height 16
click at [448, 274] on textarea "**********" at bounding box center [484, 268] width 91 height 16
drag, startPoint x: 510, startPoint y: 266, endPoint x: 514, endPoint y: 276, distance: 11.1
click at [448, 276] on div "**********" at bounding box center [490, 268] width 117 height 22
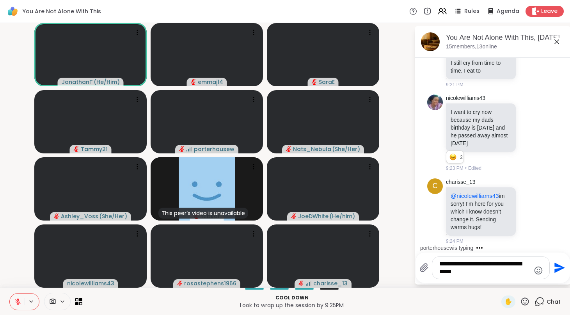
drag, startPoint x: 499, startPoint y: 263, endPoint x: 516, endPoint y: 273, distance: 19.7
click at [448, 273] on textarea "**********" at bounding box center [484, 268] width 91 height 16
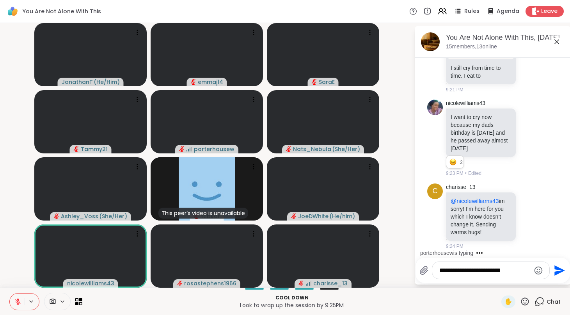
type textarea "**********"
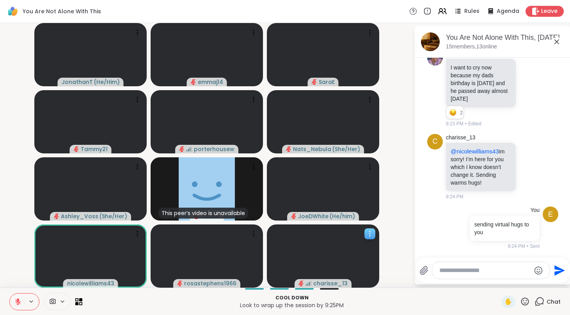
scroll to position [5526, 0]
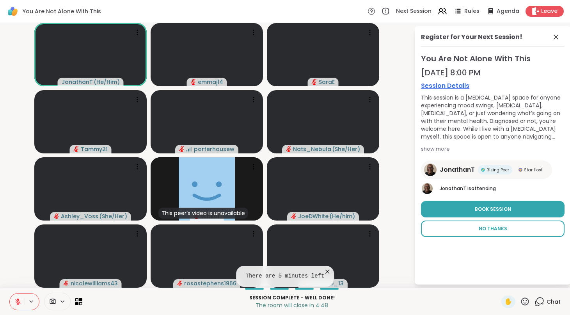
click at [448, 226] on button "No Thanks" at bounding box center [493, 228] width 144 height 16
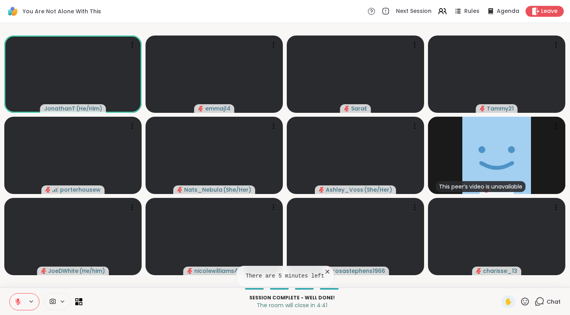
click at [327, 270] on icon at bounding box center [327, 272] width 8 height 8
click at [448, 300] on span "Chat" at bounding box center [554, 302] width 14 height 8
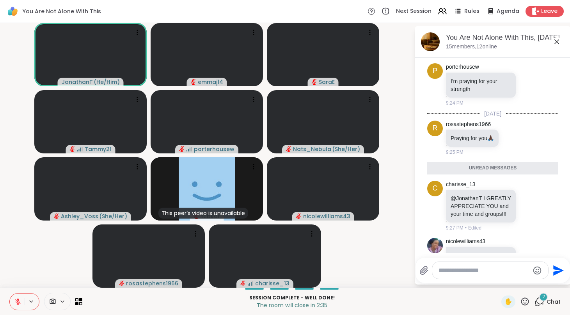
scroll to position [5762, 0]
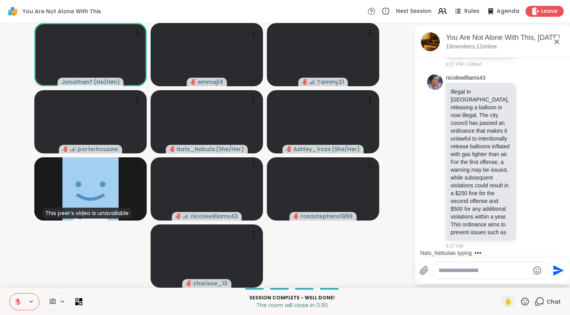
click at [448, 272] on textarea "Type your message" at bounding box center [484, 271] width 91 height 8
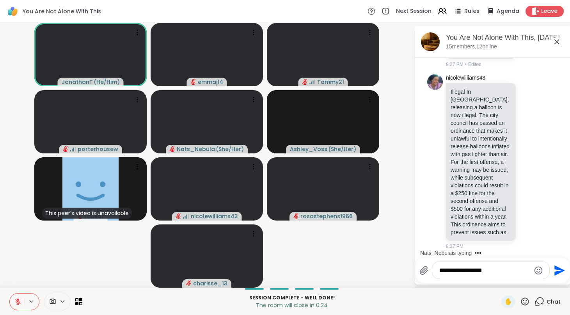
type textarea "**********"
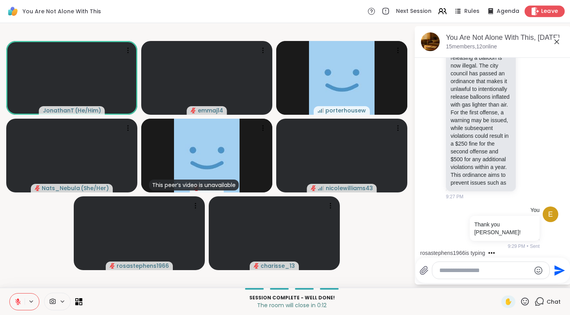
scroll to position [5845, 0]
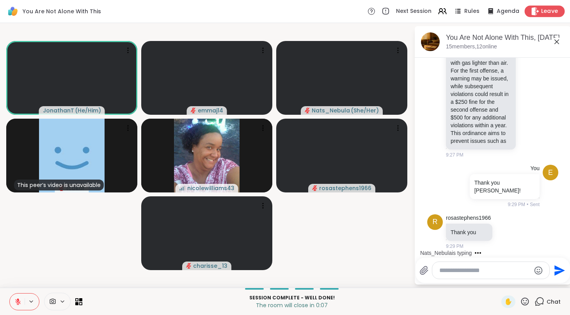
click at [448, 11] on span "Leave" at bounding box center [549, 11] width 17 height 8
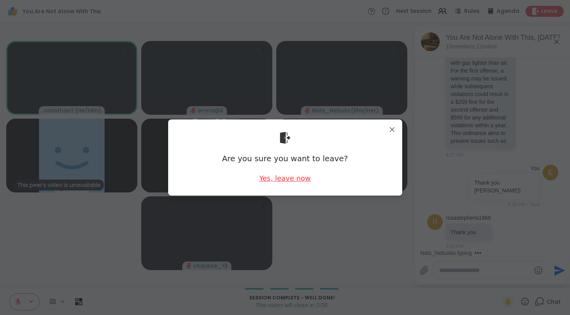
scroll to position [5902, 0]
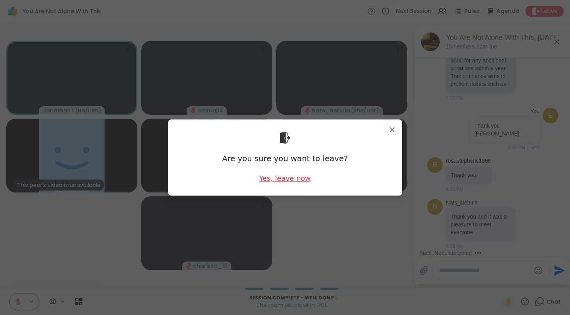
click at [283, 178] on div "Yes, leave now" at bounding box center [285, 178] width 52 height 10
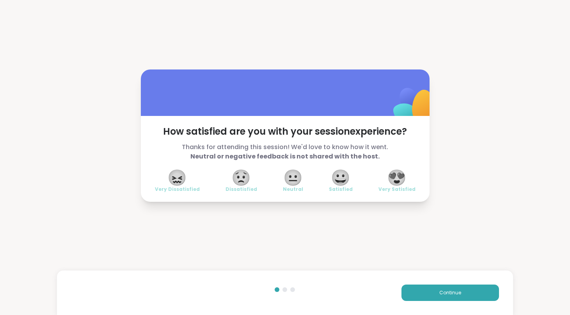
click at [289, 179] on span "😐" at bounding box center [293, 178] width 20 height 14
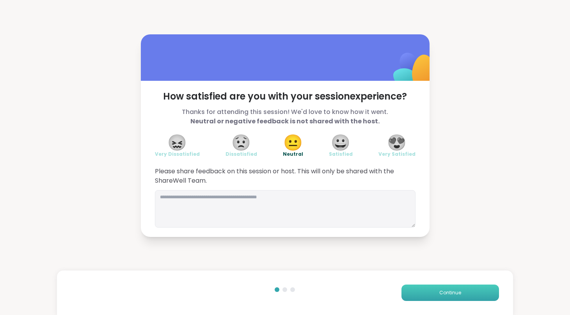
click at [411, 291] on button "Continue" at bounding box center [451, 292] width 98 height 16
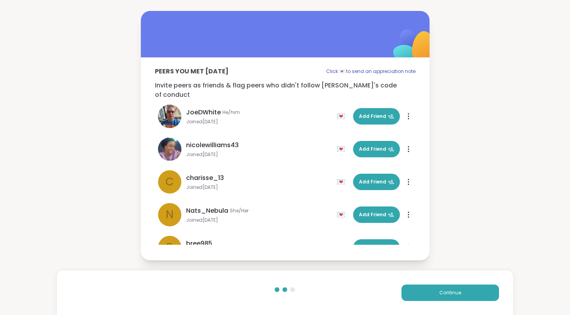
scroll to position [97, 0]
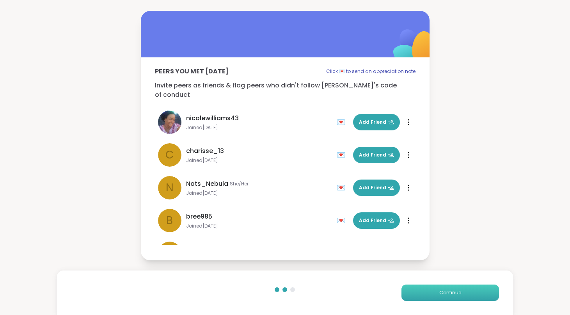
click at [445, 292] on span "Continue" at bounding box center [450, 292] width 22 height 7
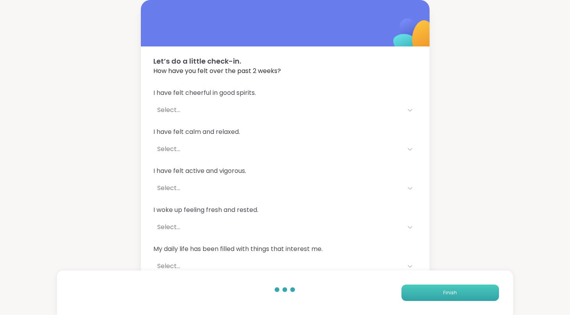
click at [445, 292] on span "Finish" at bounding box center [450, 292] width 14 height 7
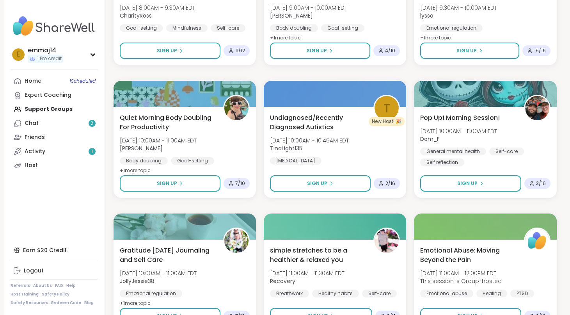
scroll to position [592, 0]
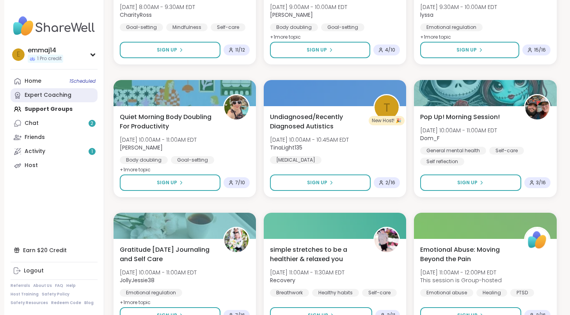
click at [61, 98] on div "Expert Coaching" at bounding box center [48, 95] width 47 height 8
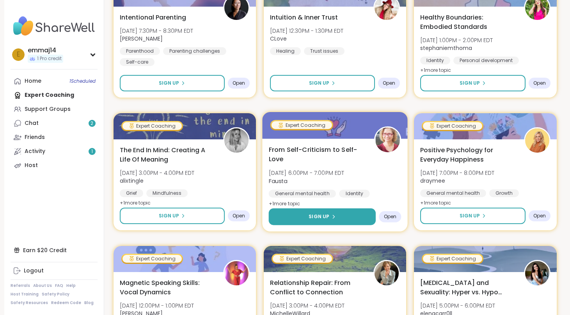
scroll to position [573, 0]
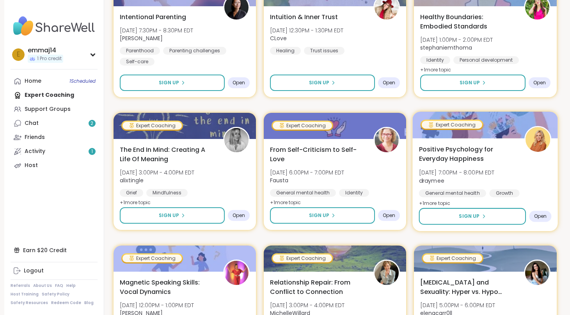
click at [448, 139] on img at bounding box center [538, 139] width 25 height 25
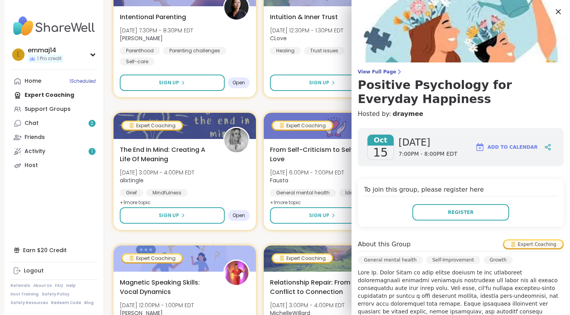
click at [448, 16] on icon at bounding box center [558, 12] width 10 height 10
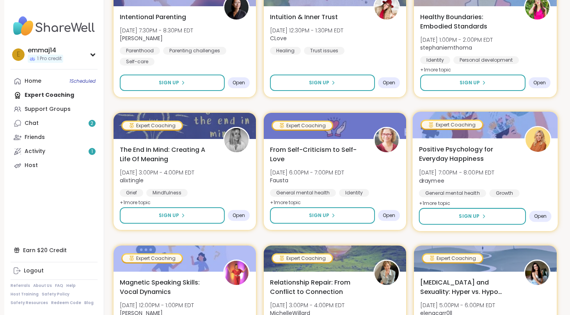
click at [447, 203] on span "+ 1 more topic" at bounding box center [435, 203] width 32 height 6
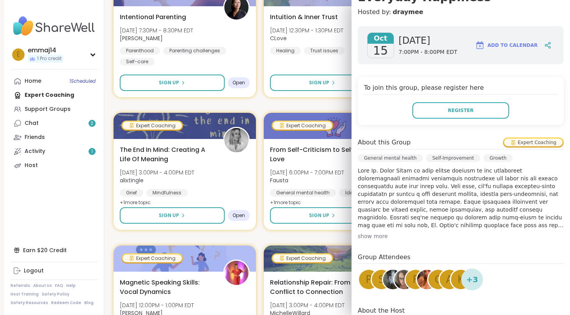
scroll to position [144, 0]
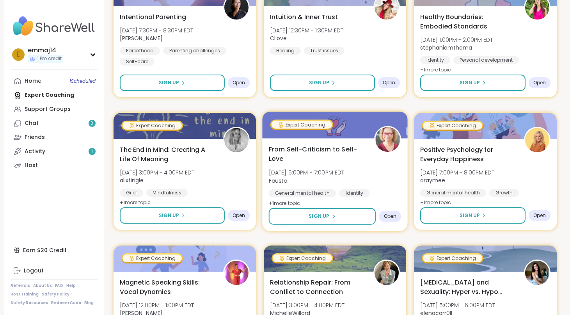
click at [292, 201] on span "+ 1 more topic" at bounding box center [284, 203] width 32 height 6
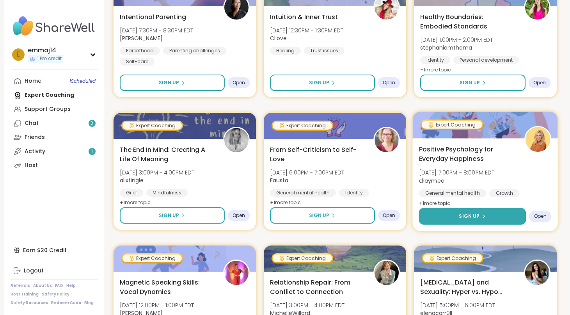
click at [431, 216] on button "Sign Up" at bounding box center [472, 216] width 107 height 17
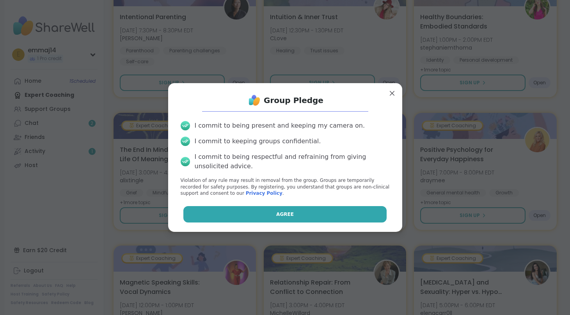
click at [331, 210] on button "Agree" at bounding box center [284, 214] width 203 height 16
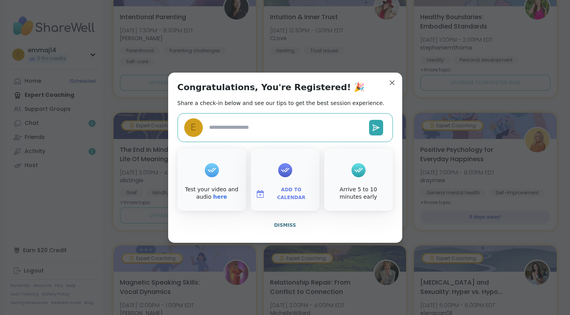
type textarea "*"
click at [288, 192] on span "Add to Calendar" at bounding box center [291, 193] width 47 height 15
click at [298, 137] on button "Outlook" at bounding box center [285, 140] width 59 height 17
click at [302, 119] on button "Google Calendar" at bounding box center [285, 122] width 59 height 17
click at [298, 109] on button "Apple Calendar" at bounding box center [285, 106] width 59 height 17
